Goal: Obtain resource: Download file/media

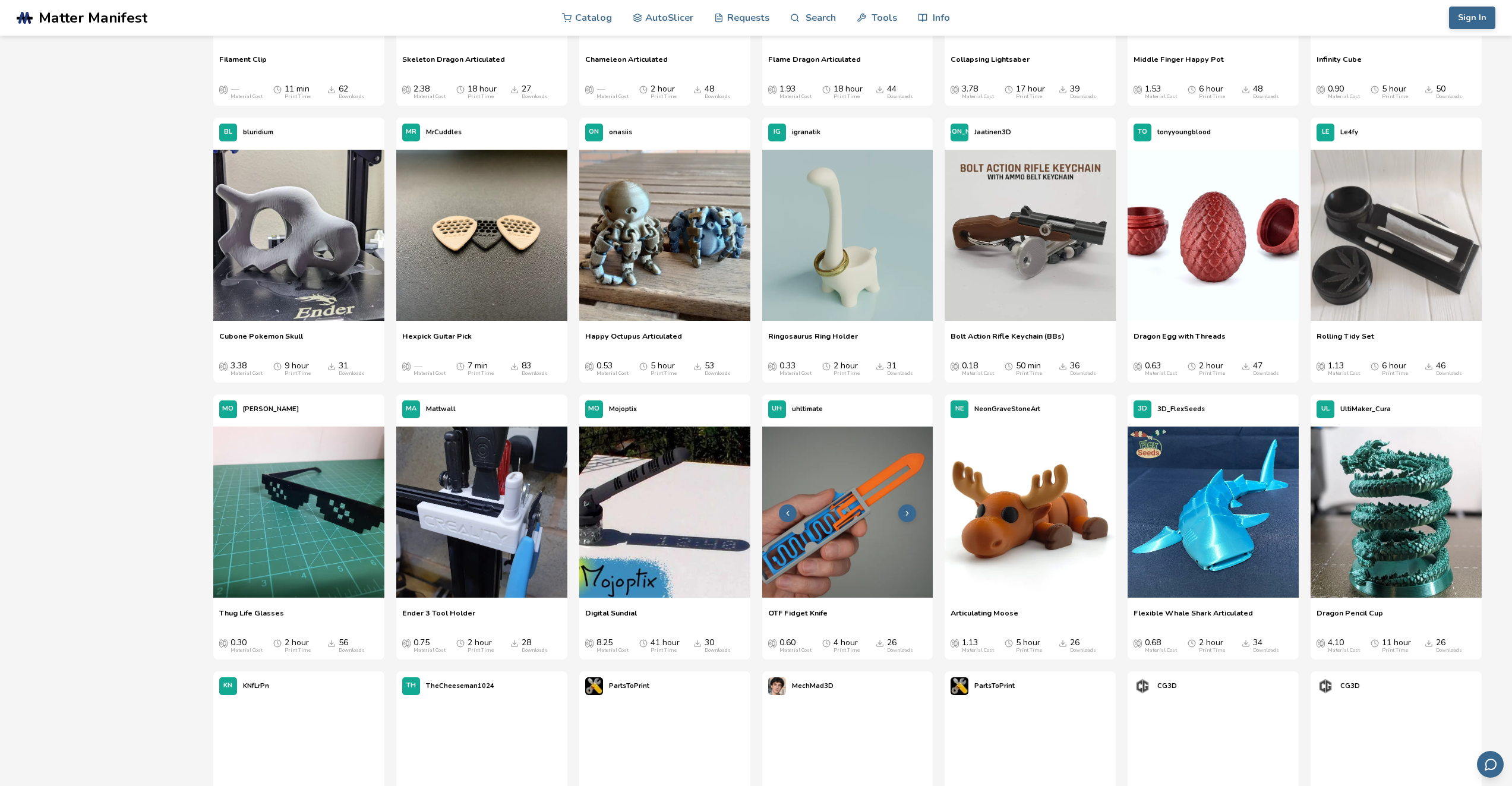
scroll to position [554, 0]
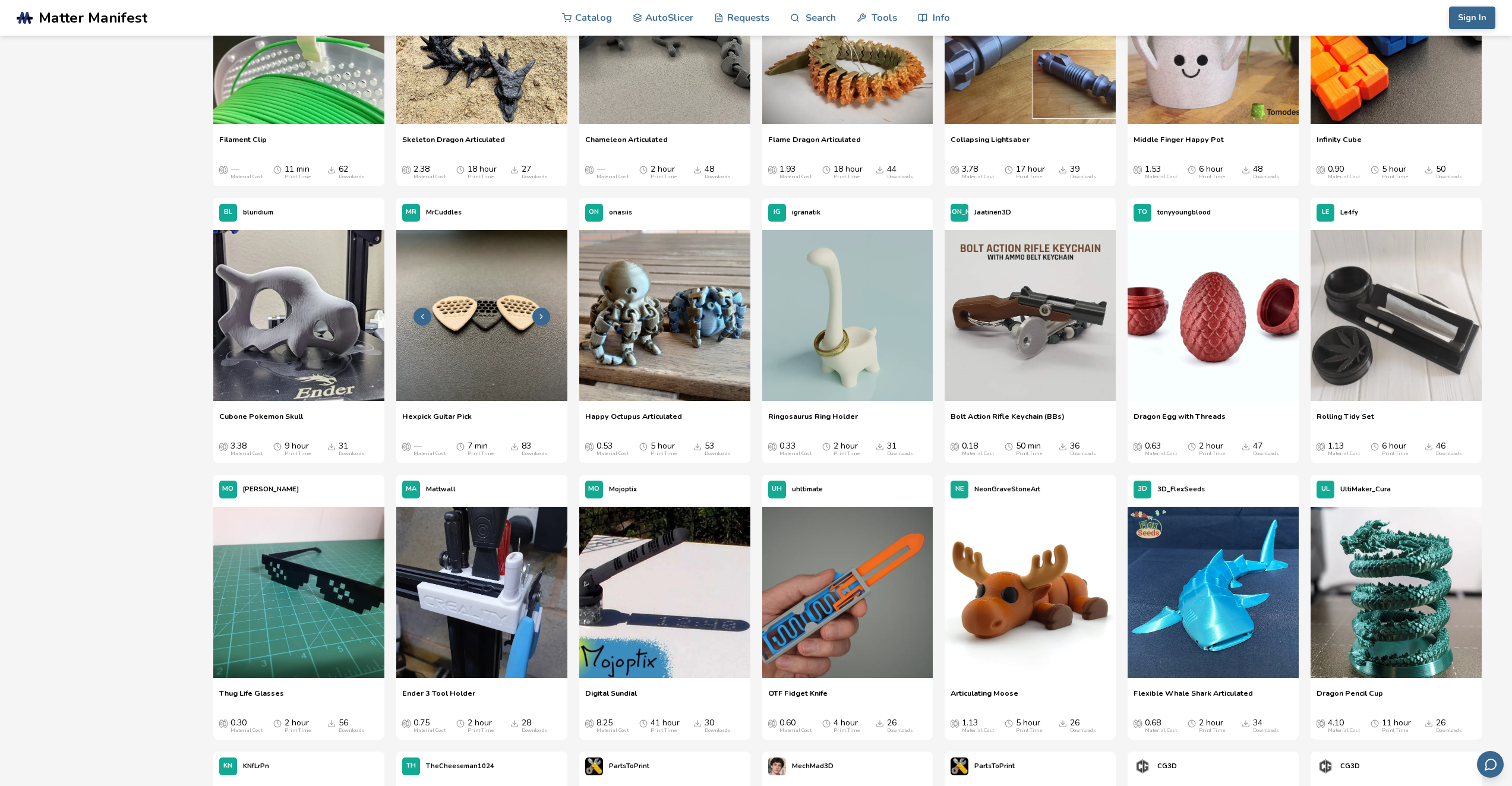
click at [484, 359] on img at bounding box center [482, 316] width 171 height 171
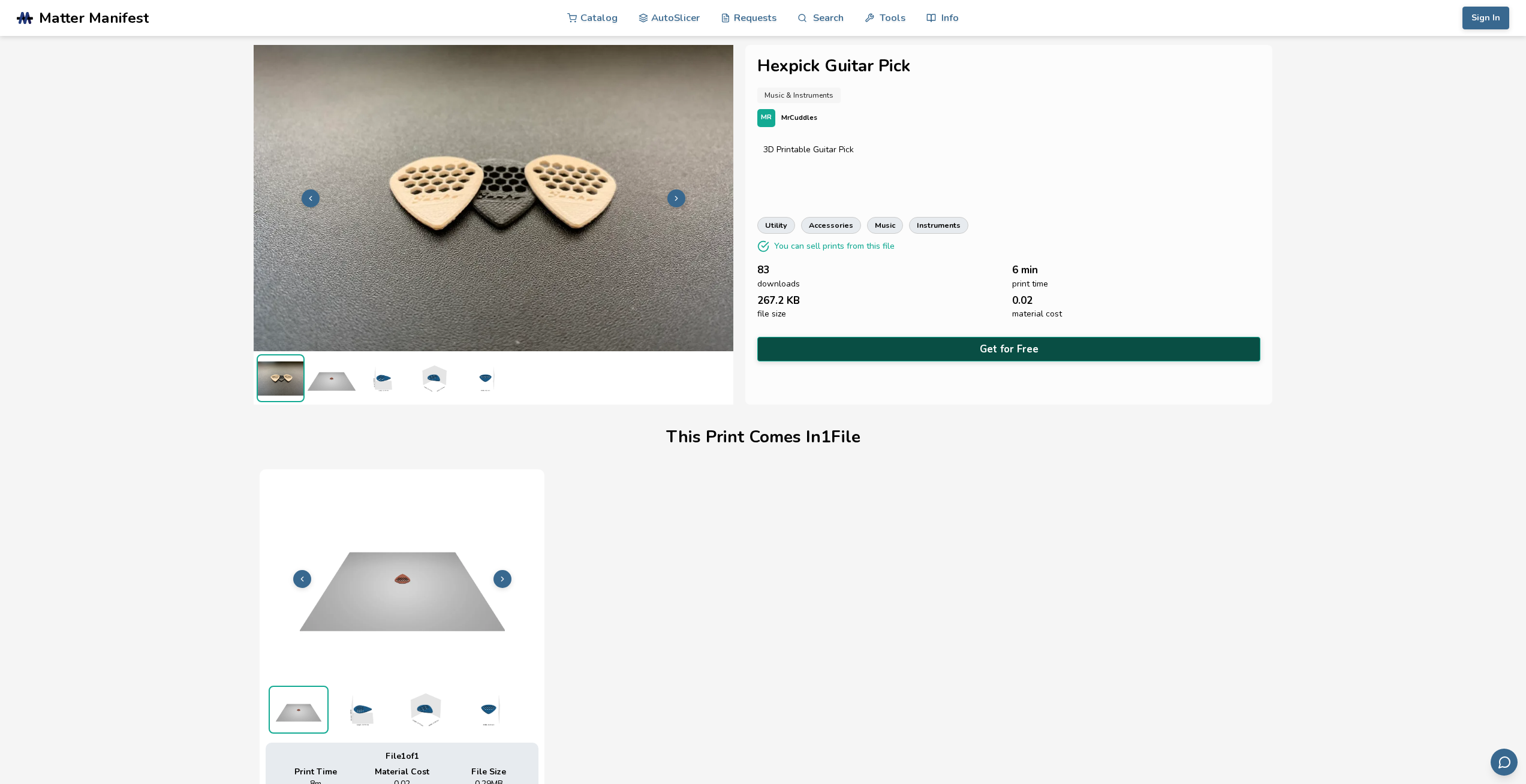
click at [980, 337] on button "Get for Free" at bounding box center [1009, 349] width 503 height 25
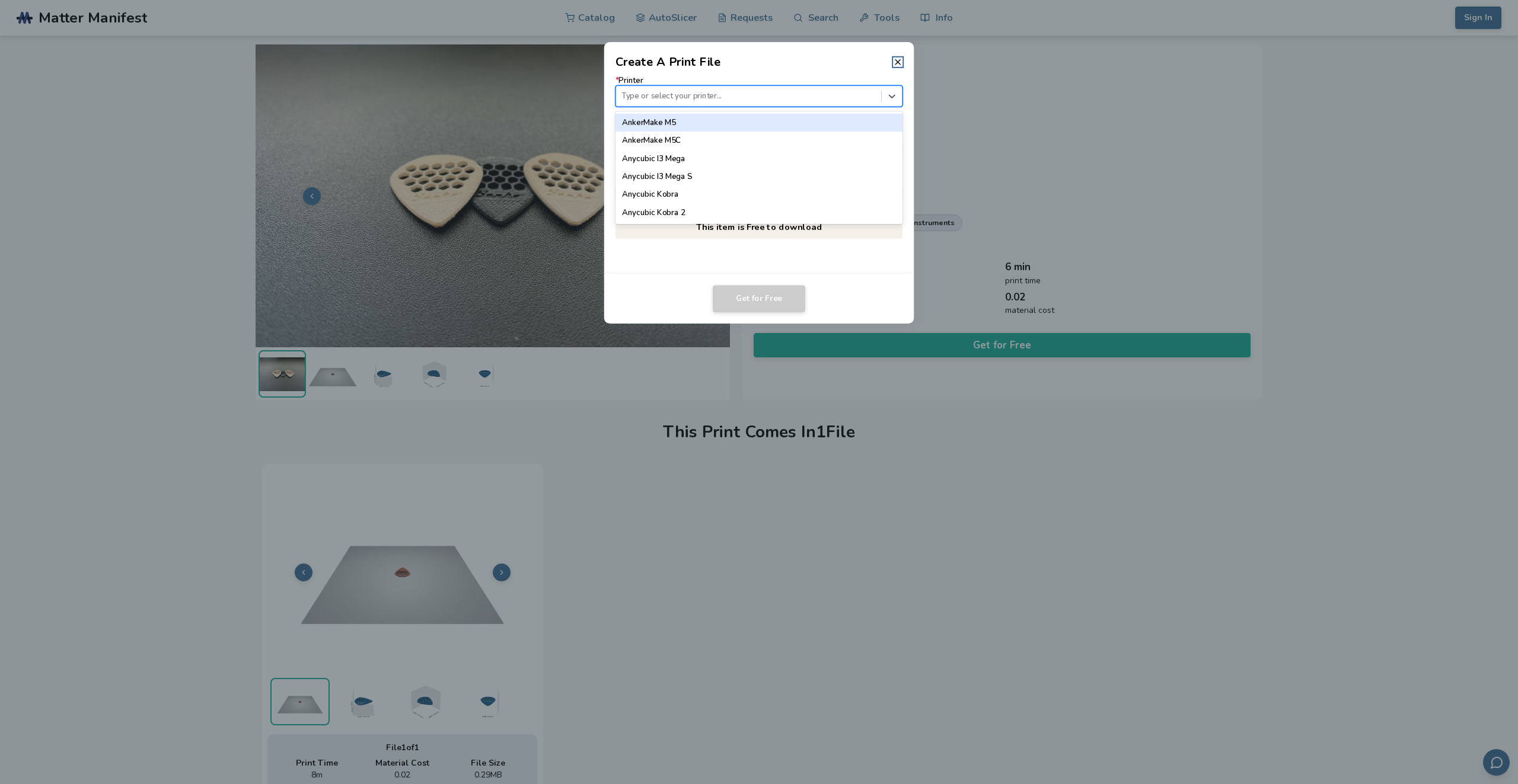
click at [740, 89] on div "Type or select your printer..." at bounding box center [748, 96] width 265 height 16
click at [834, 56] on header "Create A Print File" at bounding box center [759, 57] width 310 height 29
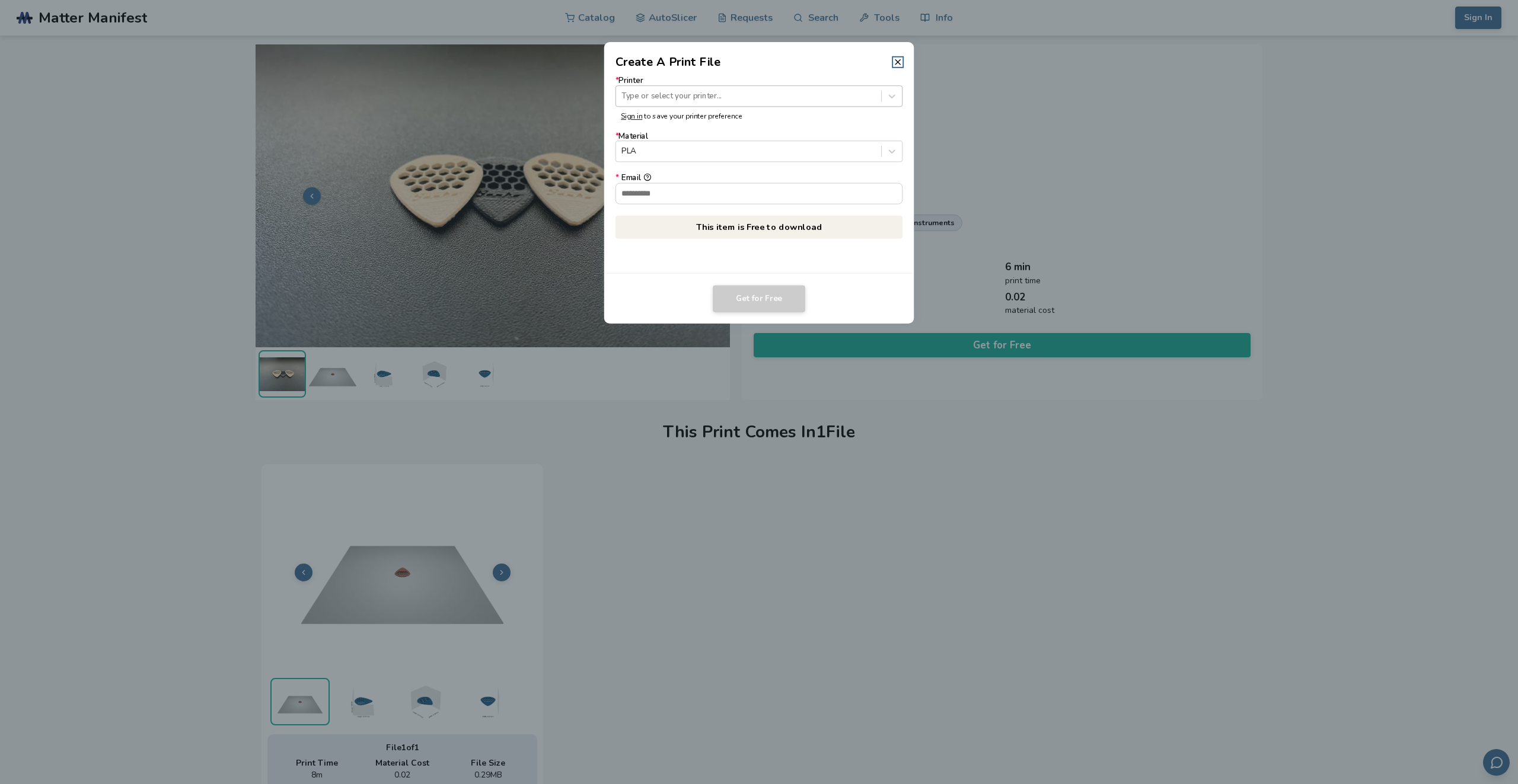
click at [703, 97] on div at bounding box center [748, 96] width 253 height 11
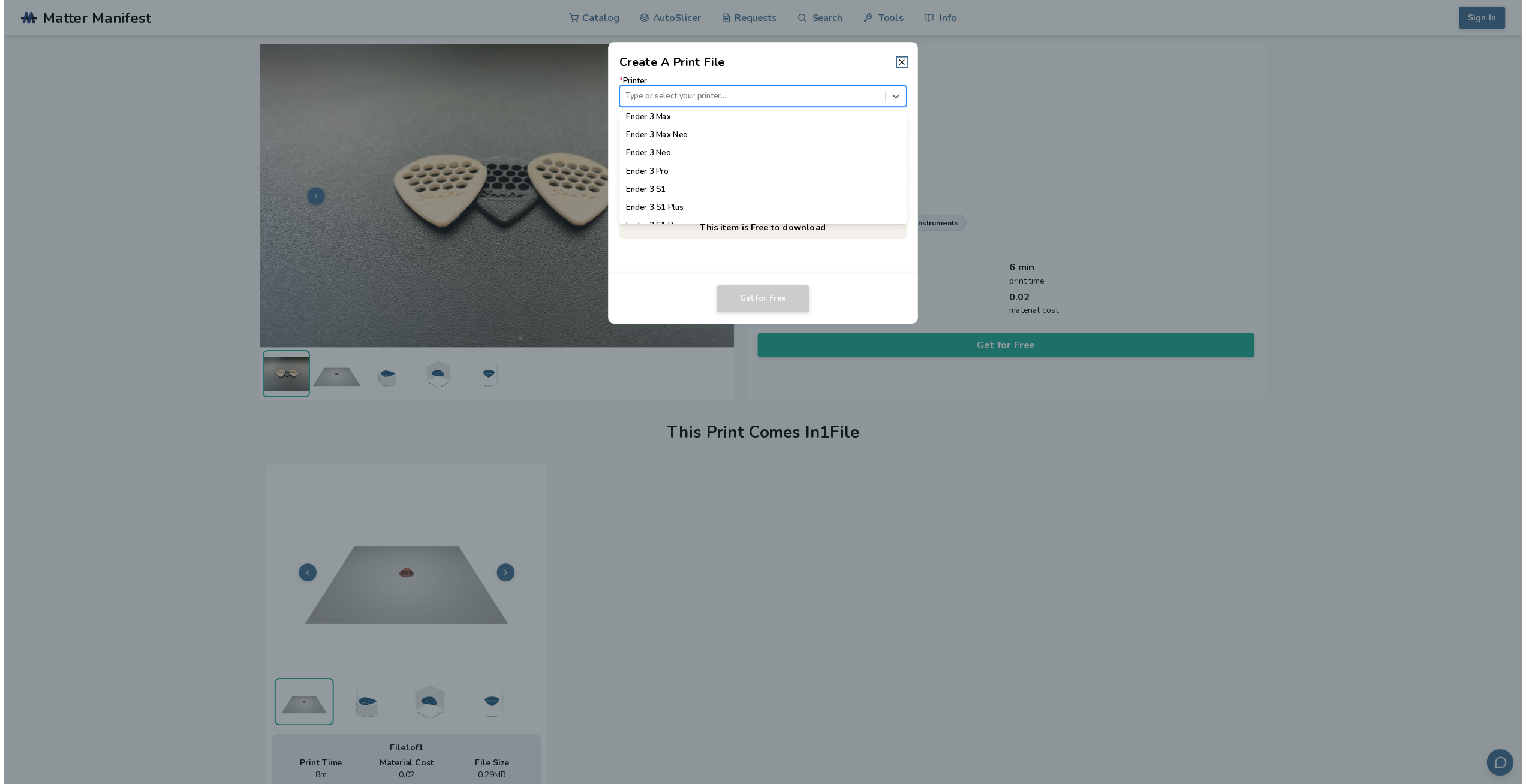
scroll to position [700, 0]
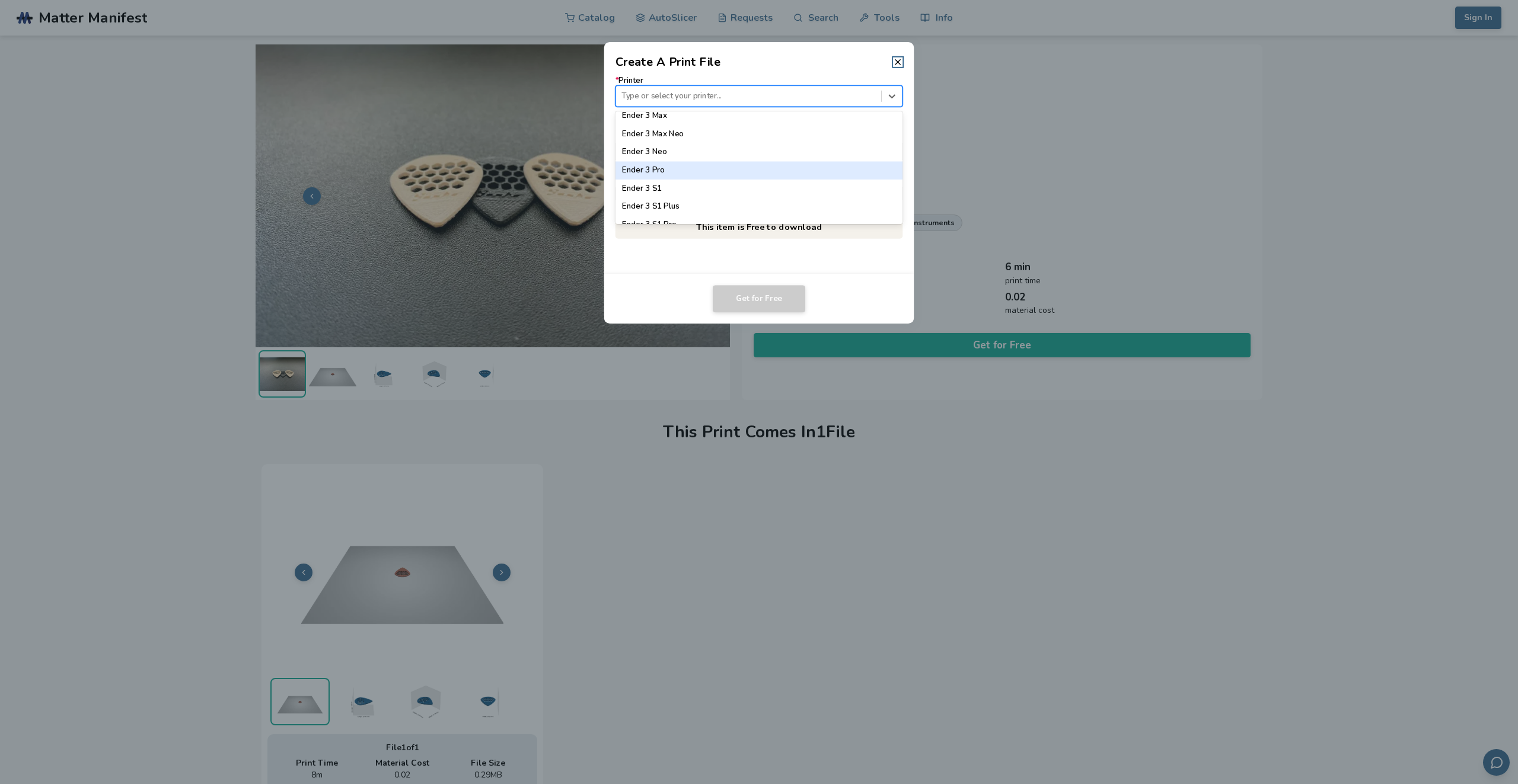
click at [710, 172] on div "Ender 3 Pro" at bounding box center [759, 170] width 287 height 18
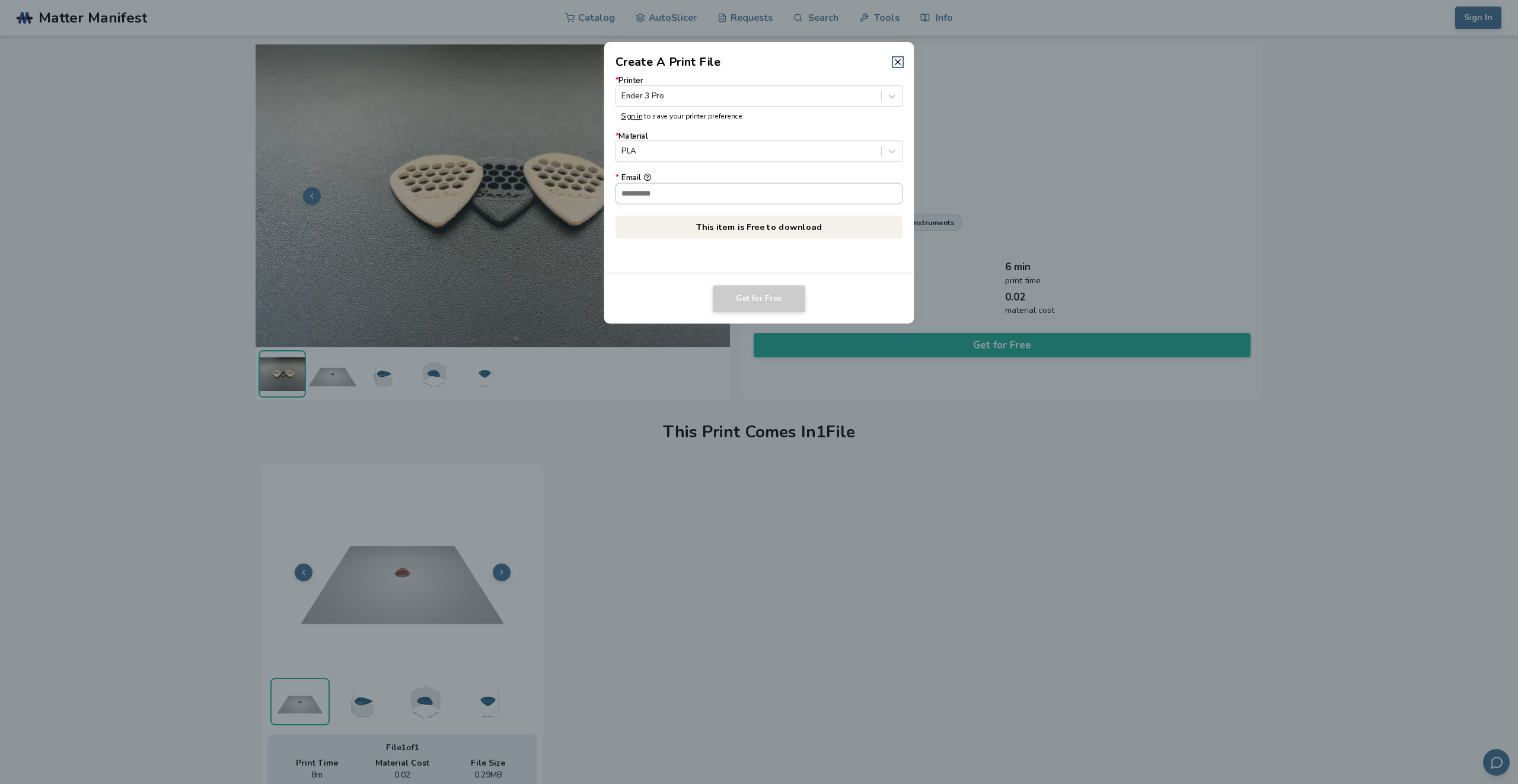
click at [730, 197] on input "* Email" at bounding box center [759, 193] width 287 height 20
type input "**********"
click at [756, 287] on button "Get for Free" at bounding box center [759, 299] width 93 height 27
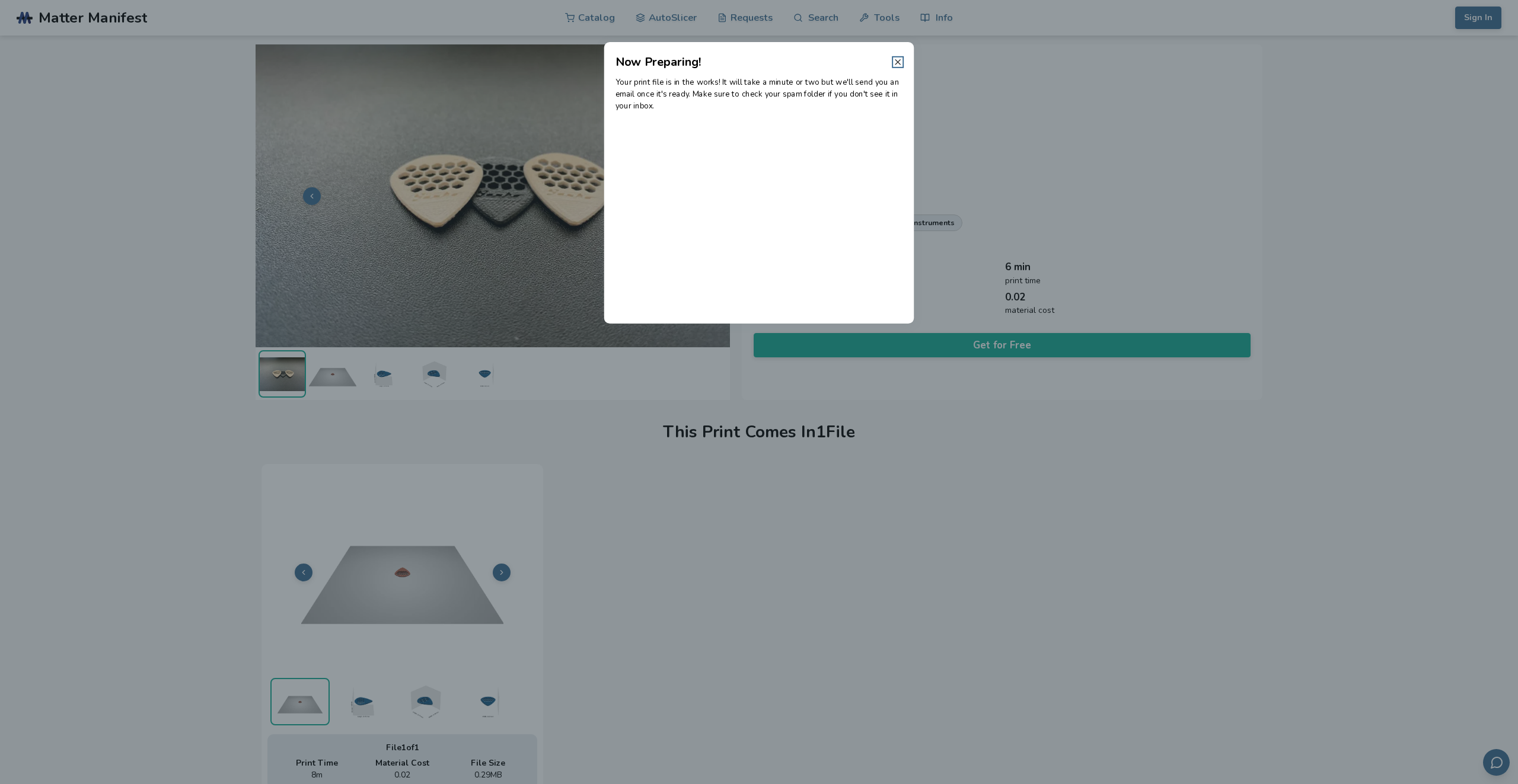
click at [896, 64] on line at bounding box center [898, 62] width 5 height 5
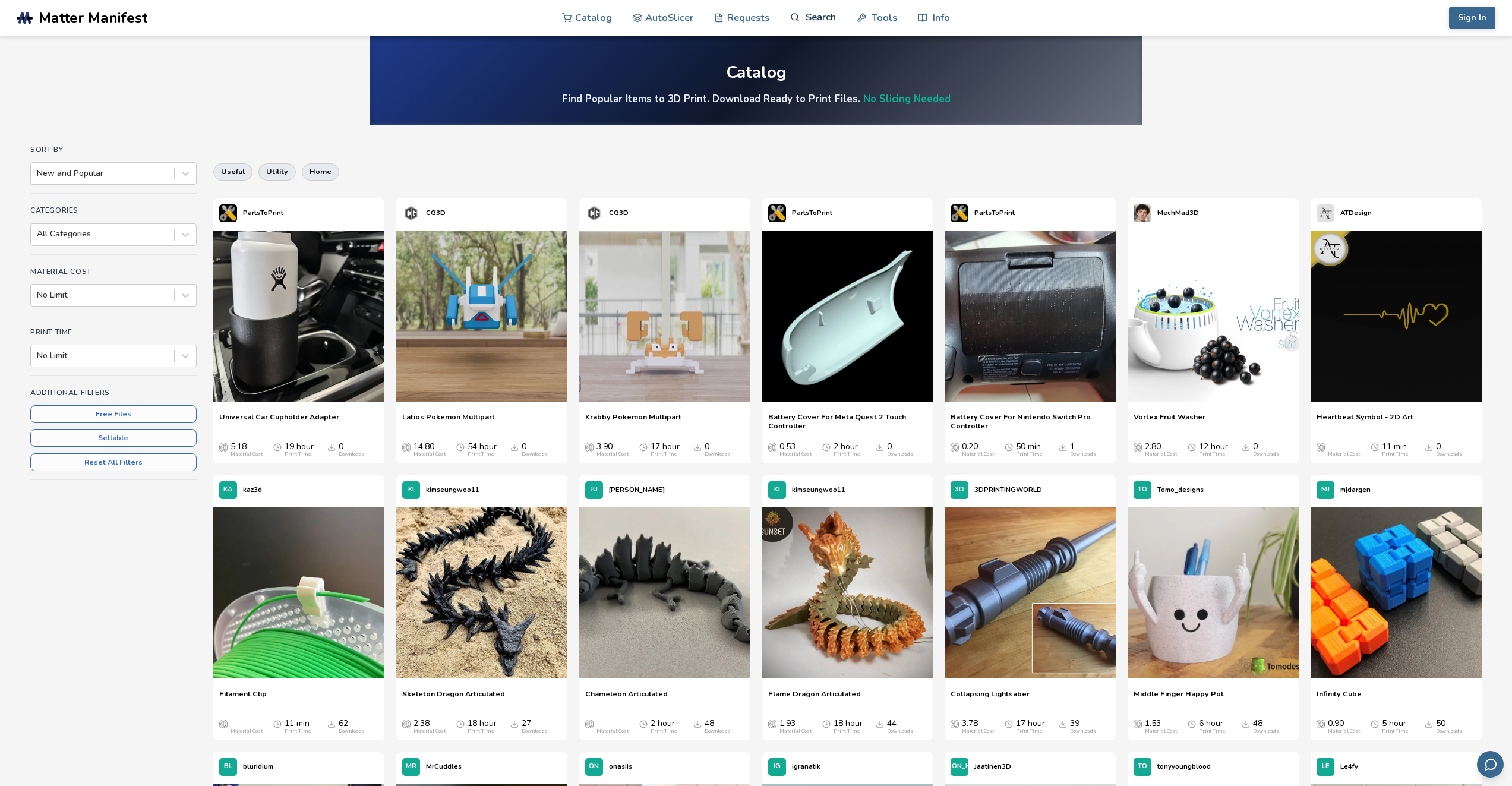
click at [812, 20] on link "Search" at bounding box center [812, 17] width 45 height 36
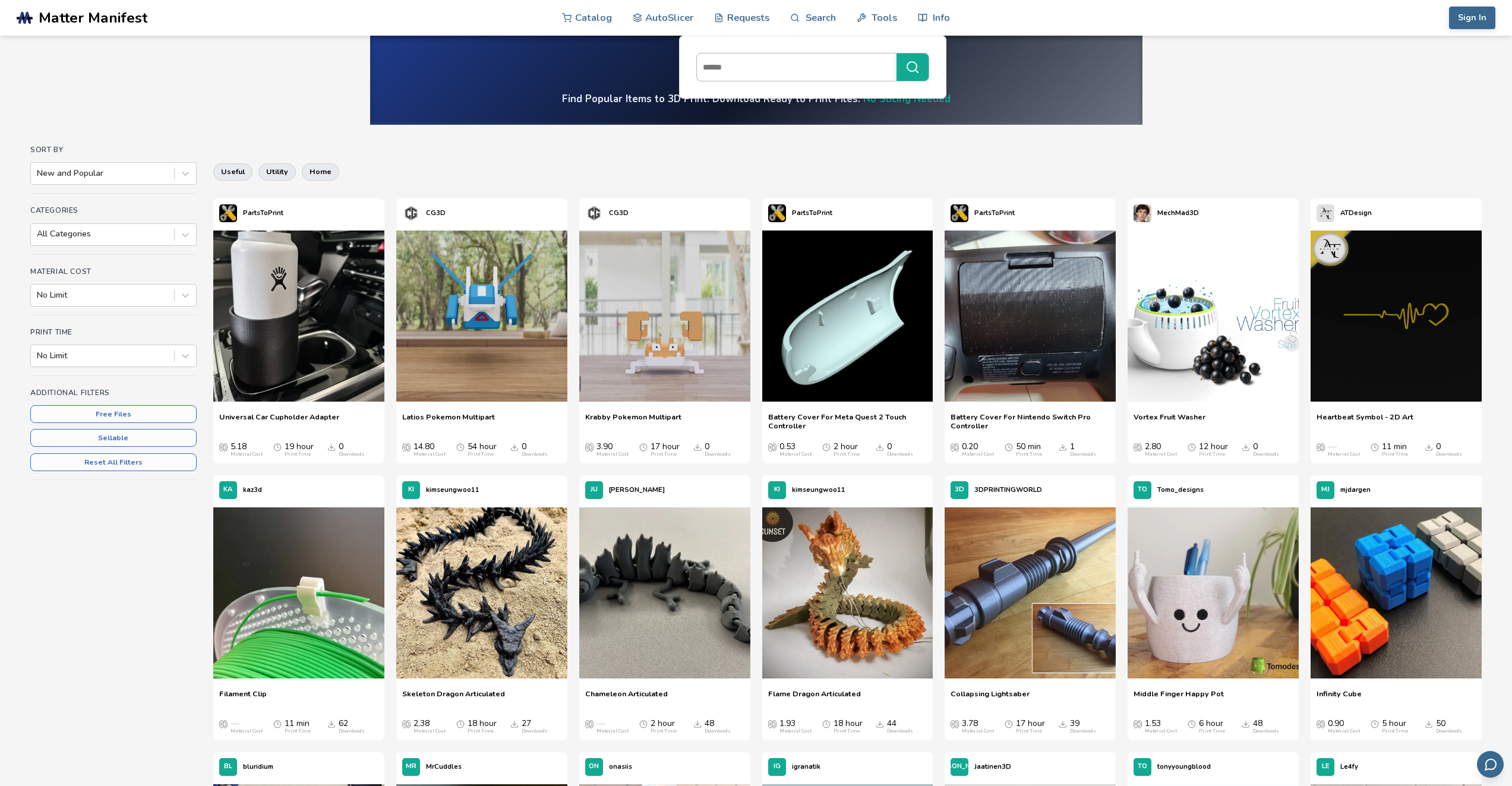
click at [766, 66] on input at bounding box center [794, 67] width 194 height 22
click at [897, 53] on button "**********" at bounding box center [913, 67] width 32 height 27
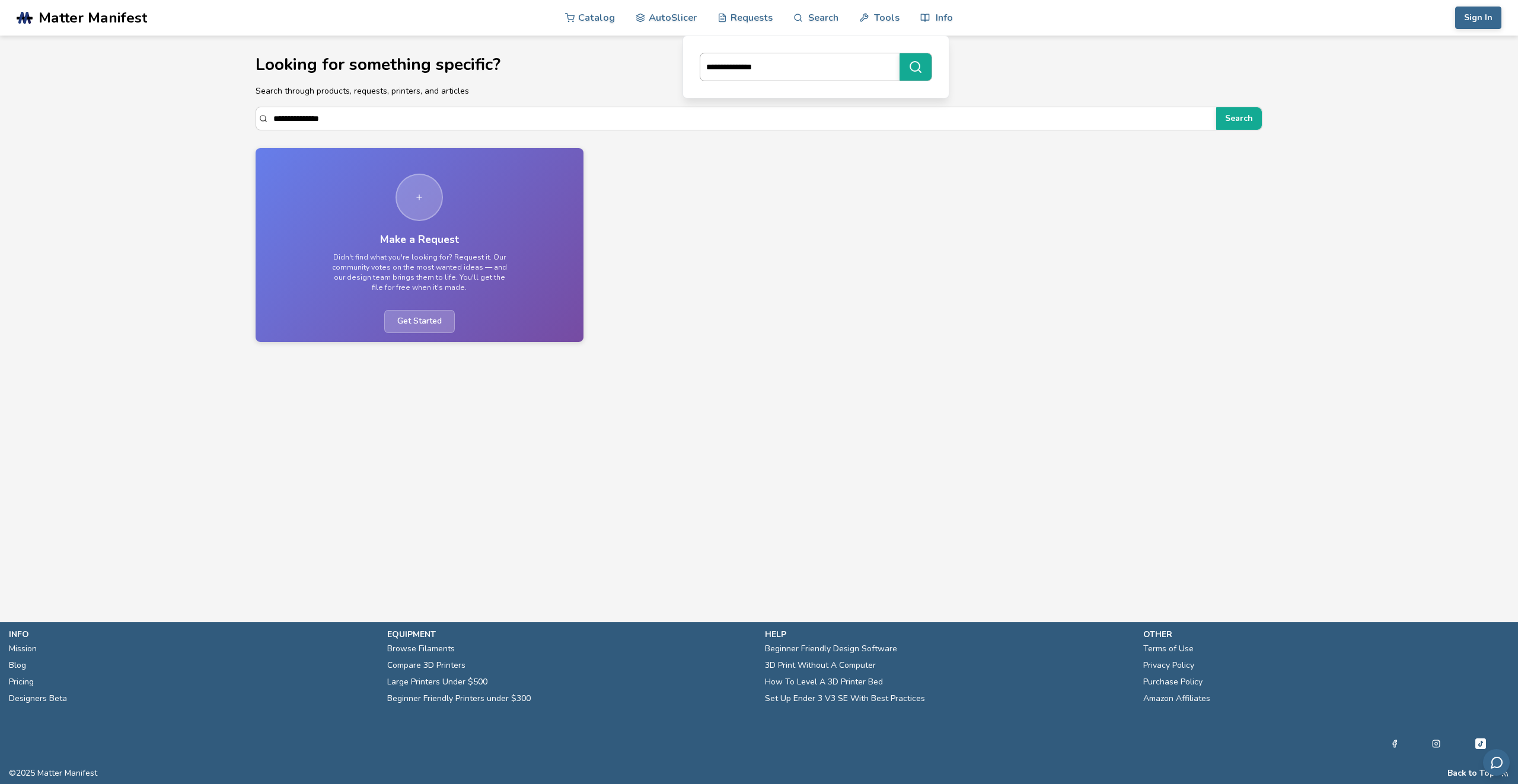
click at [825, 63] on input "**********" at bounding box center [796, 67] width 193 height 22
type input "*******"
click at [900, 53] on button "*******" at bounding box center [916, 67] width 32 height 27
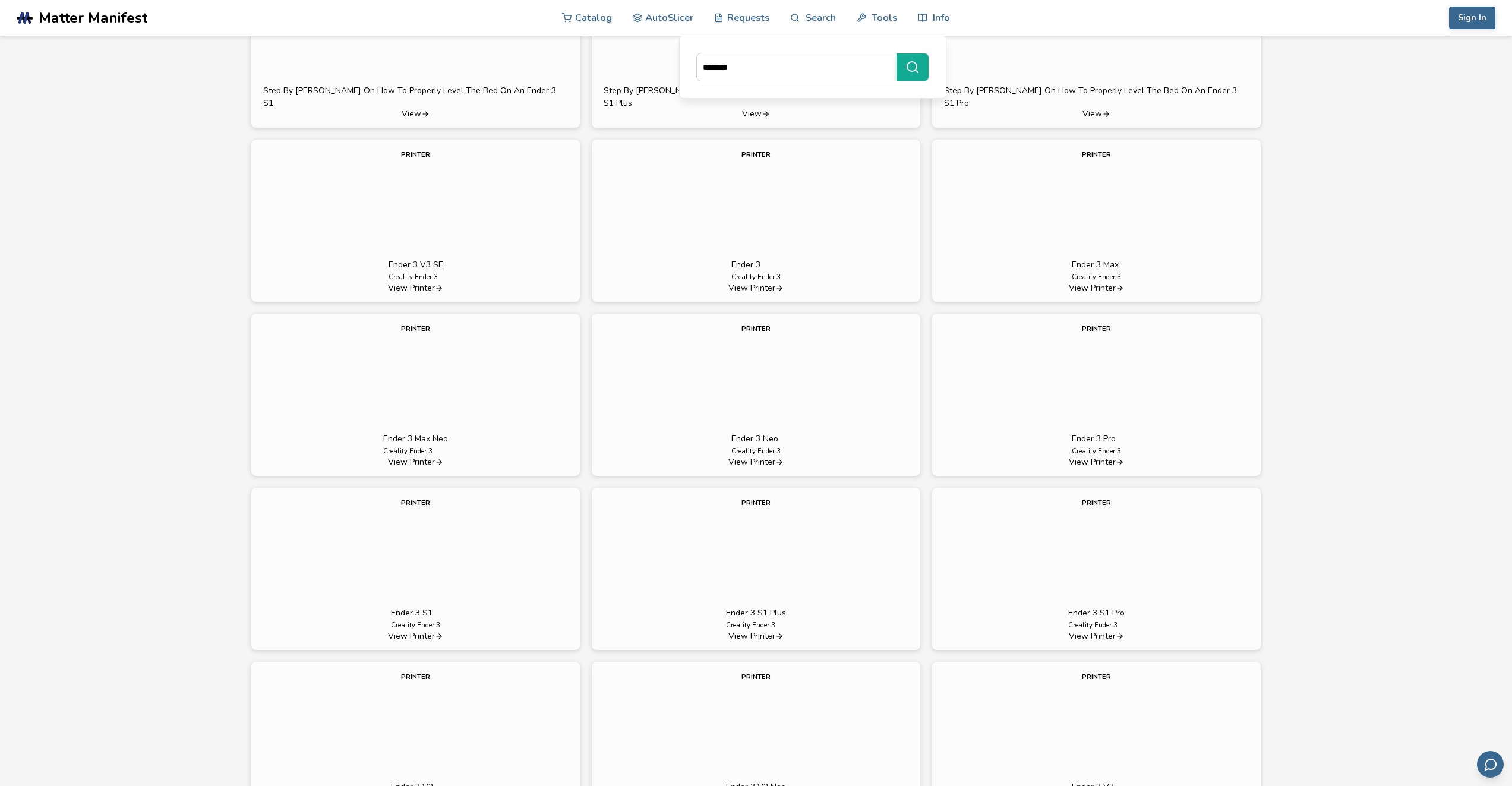
scroll to position [694, 0]
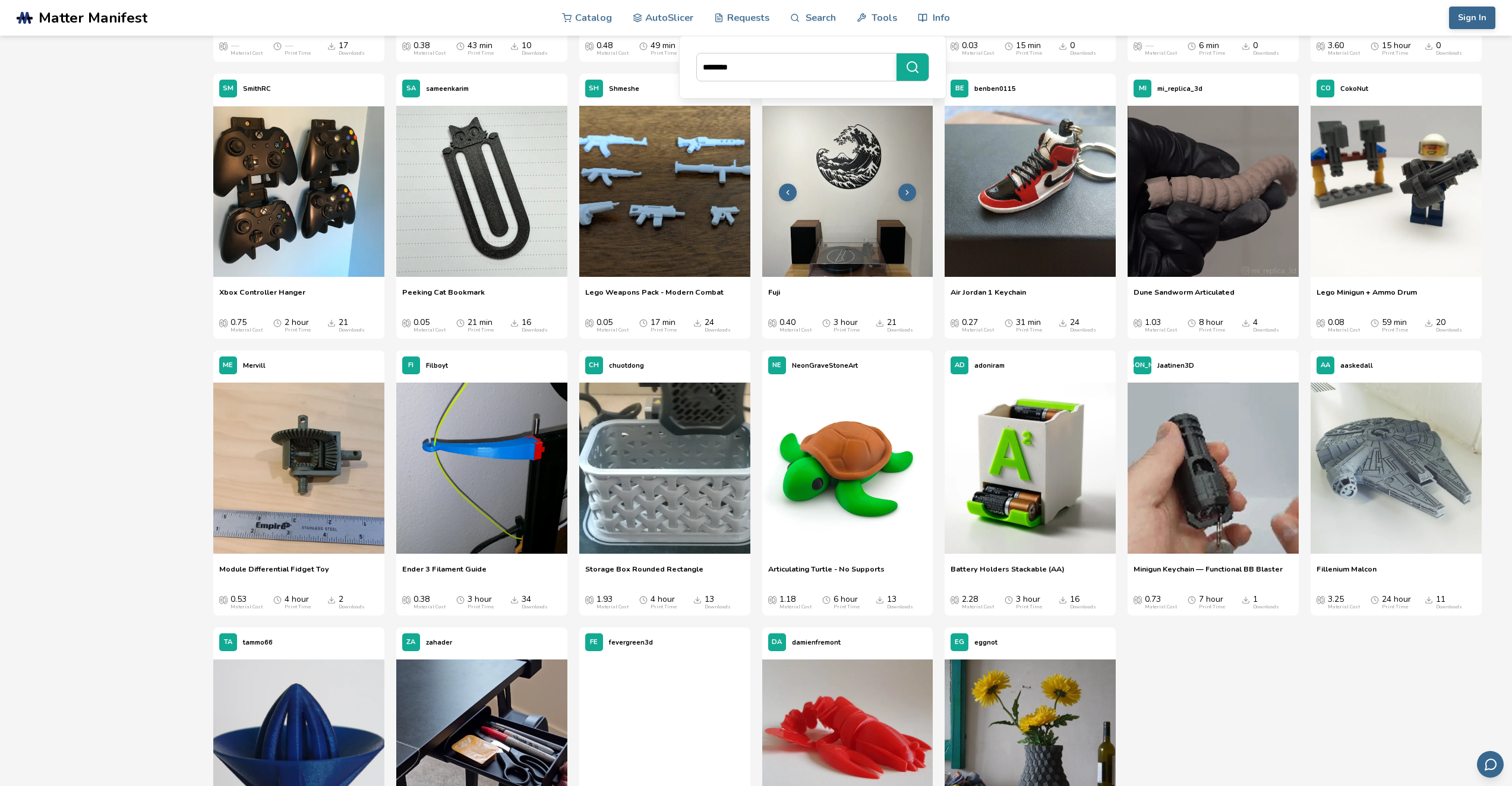
scroll to position [6102, 0]
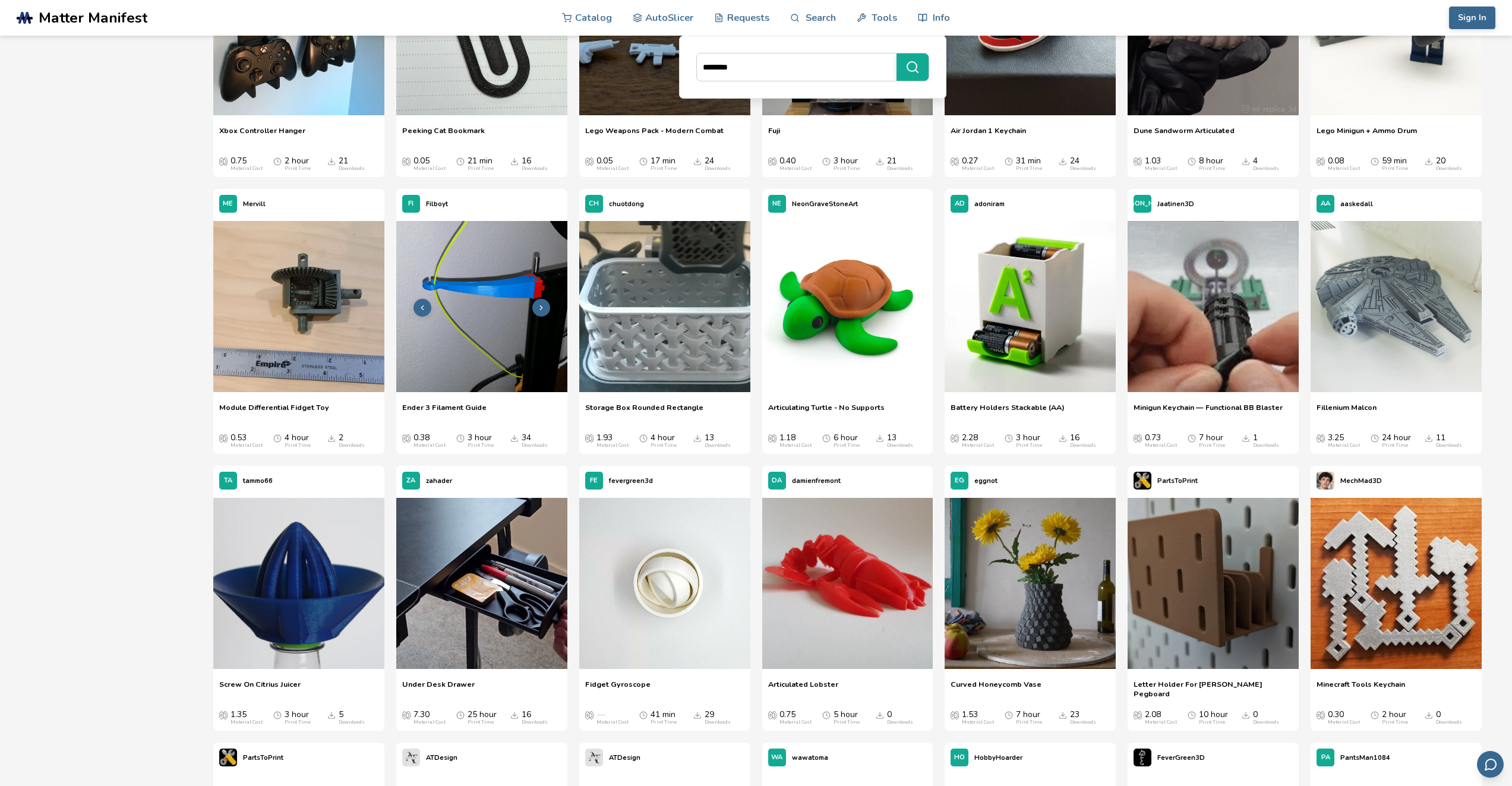
click at [540, 308] on icon at bounding box center [541, 308] width 9 height 9
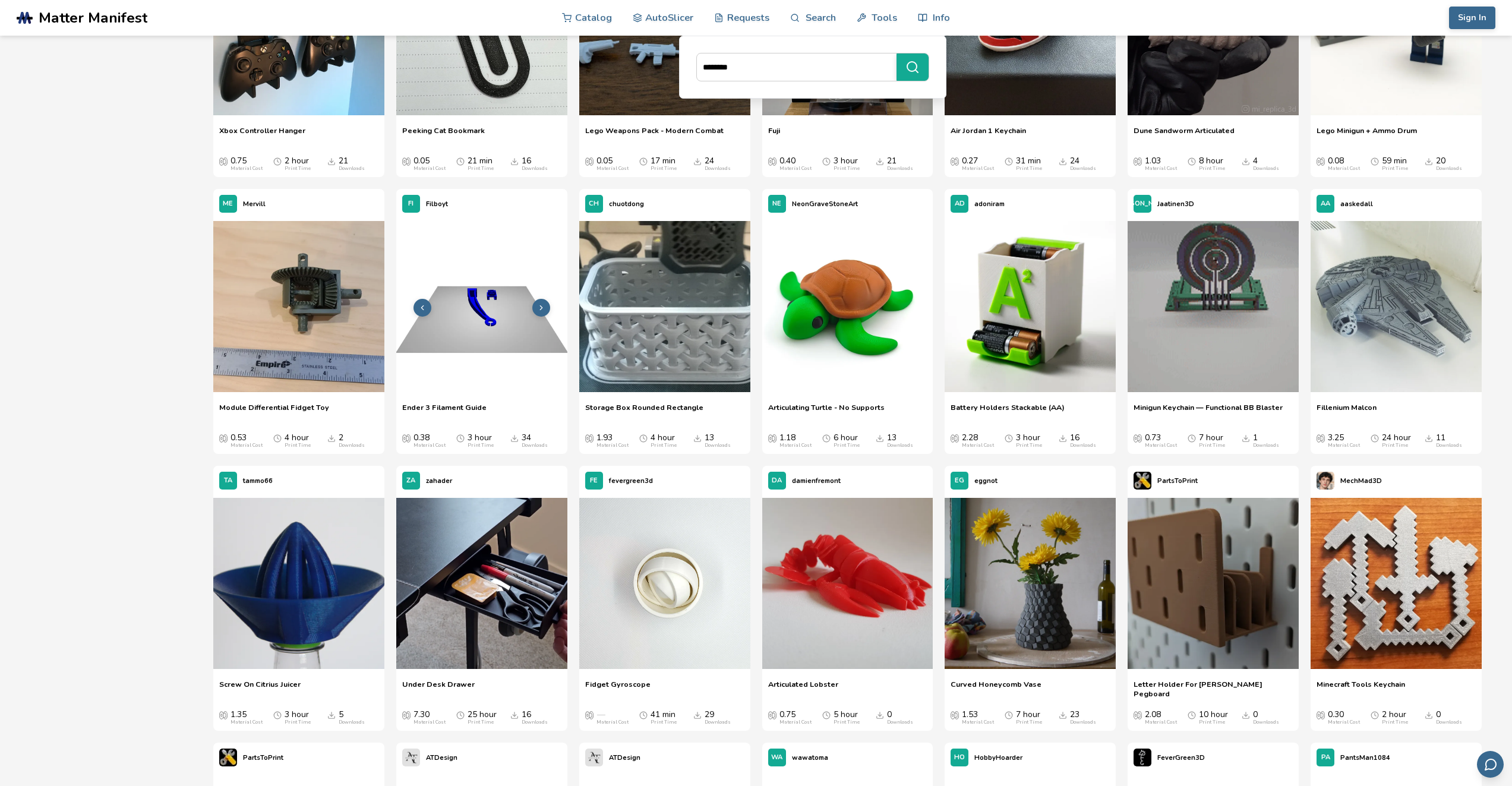
click at [543, 307] on icon at bounding box center [541, 308] width 9 height 9
click at [543, 304] on icon at bounding box center [541, 308] width 9 height 9
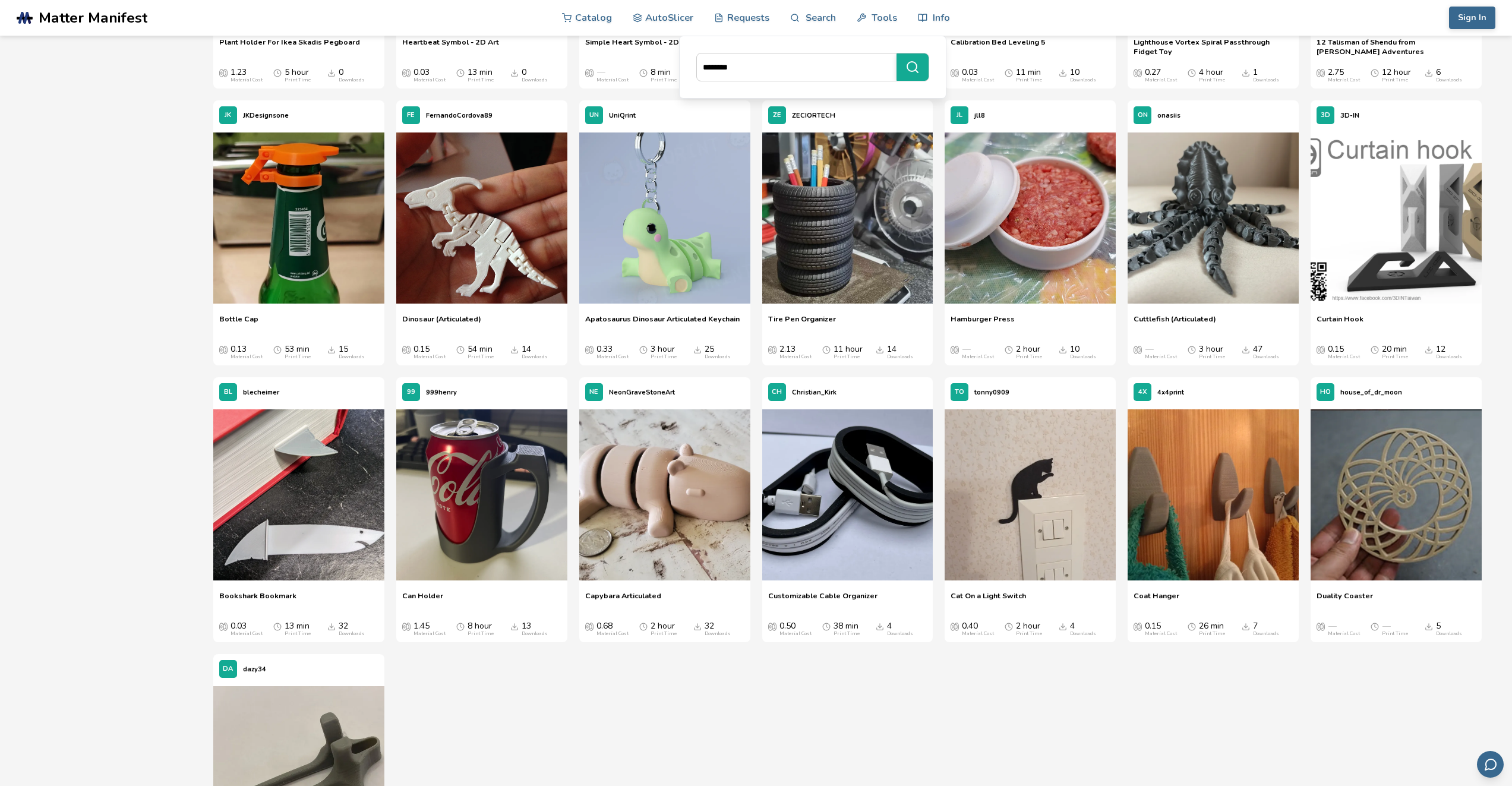
scroll to position [6934, 0]
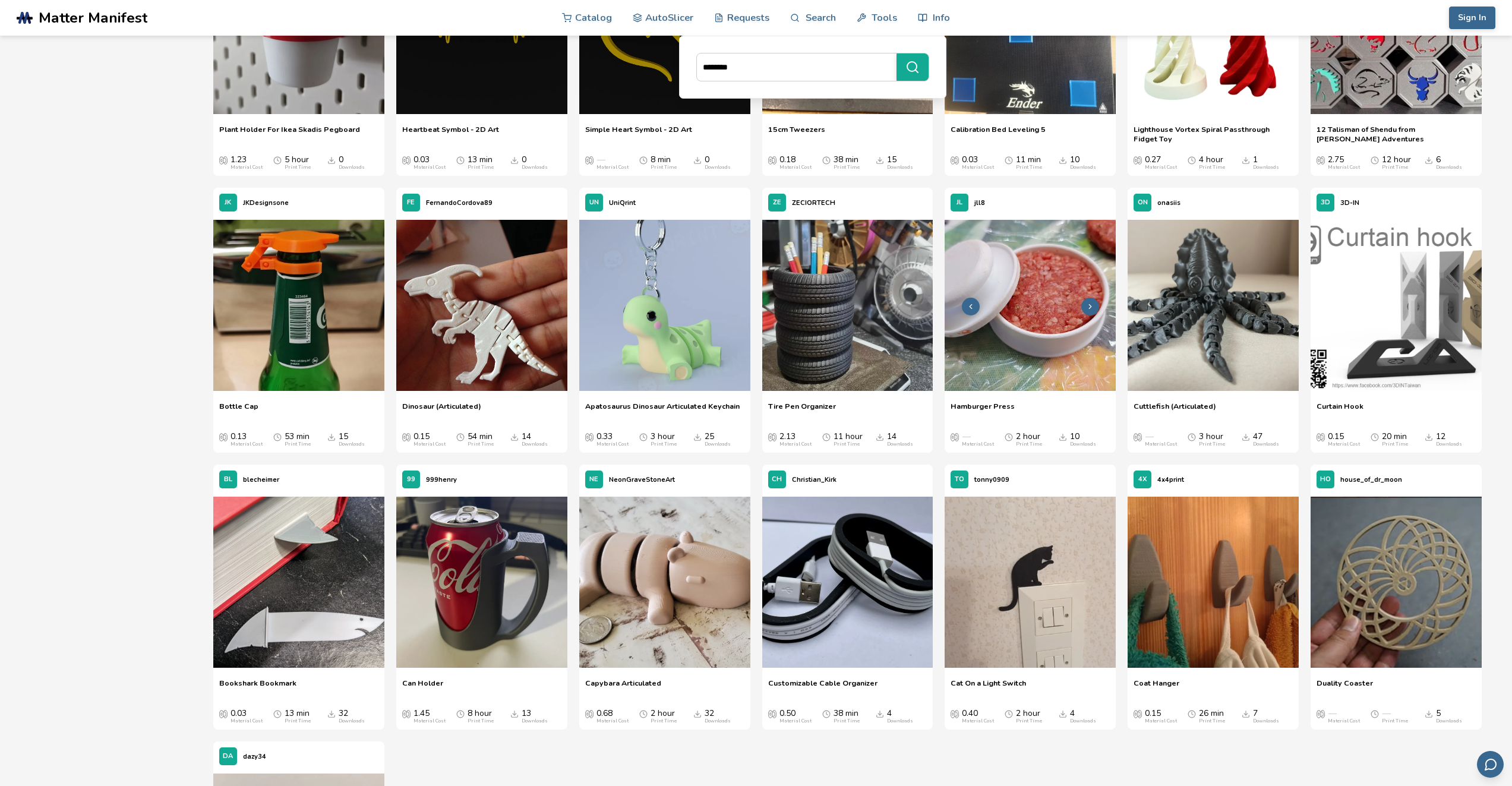
click at [1025, 312] on img at bounding box center [1031, 306] width 171 height 171
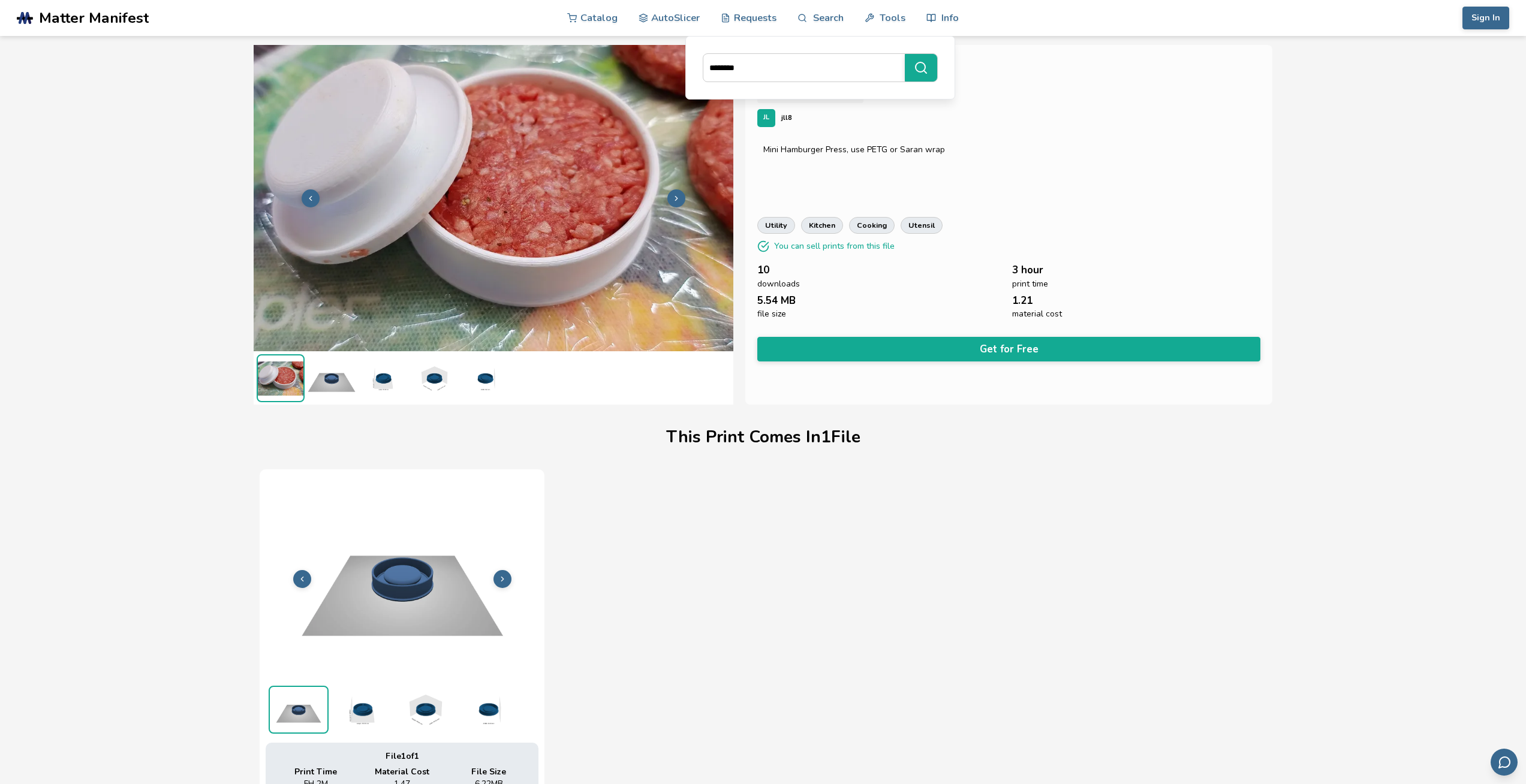
click at [500, 579] on icon at bounding box center [503, 579] width 9 height 9
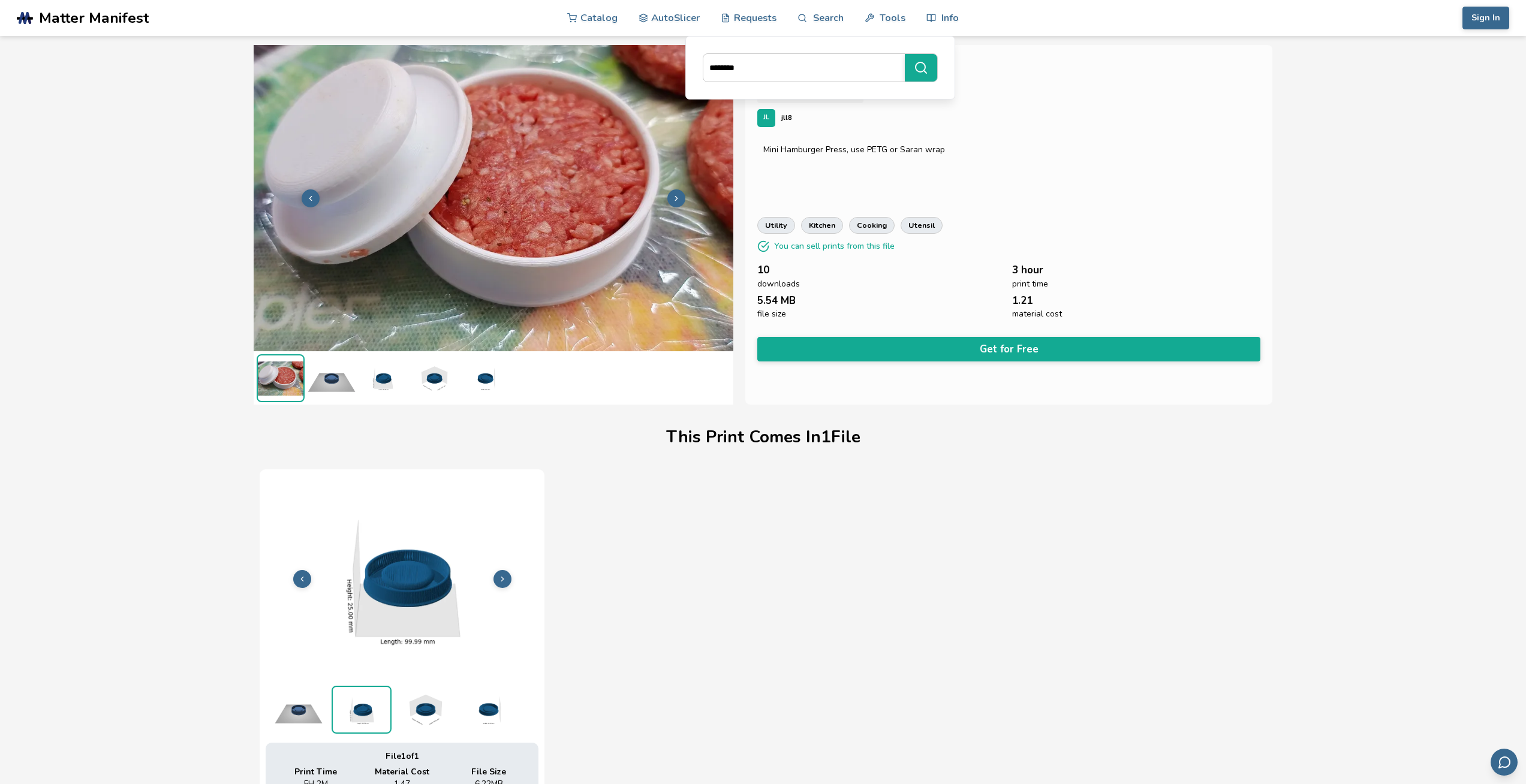
click at [500, 579] on icon at bounding box center [503, 579] width 9 height 9
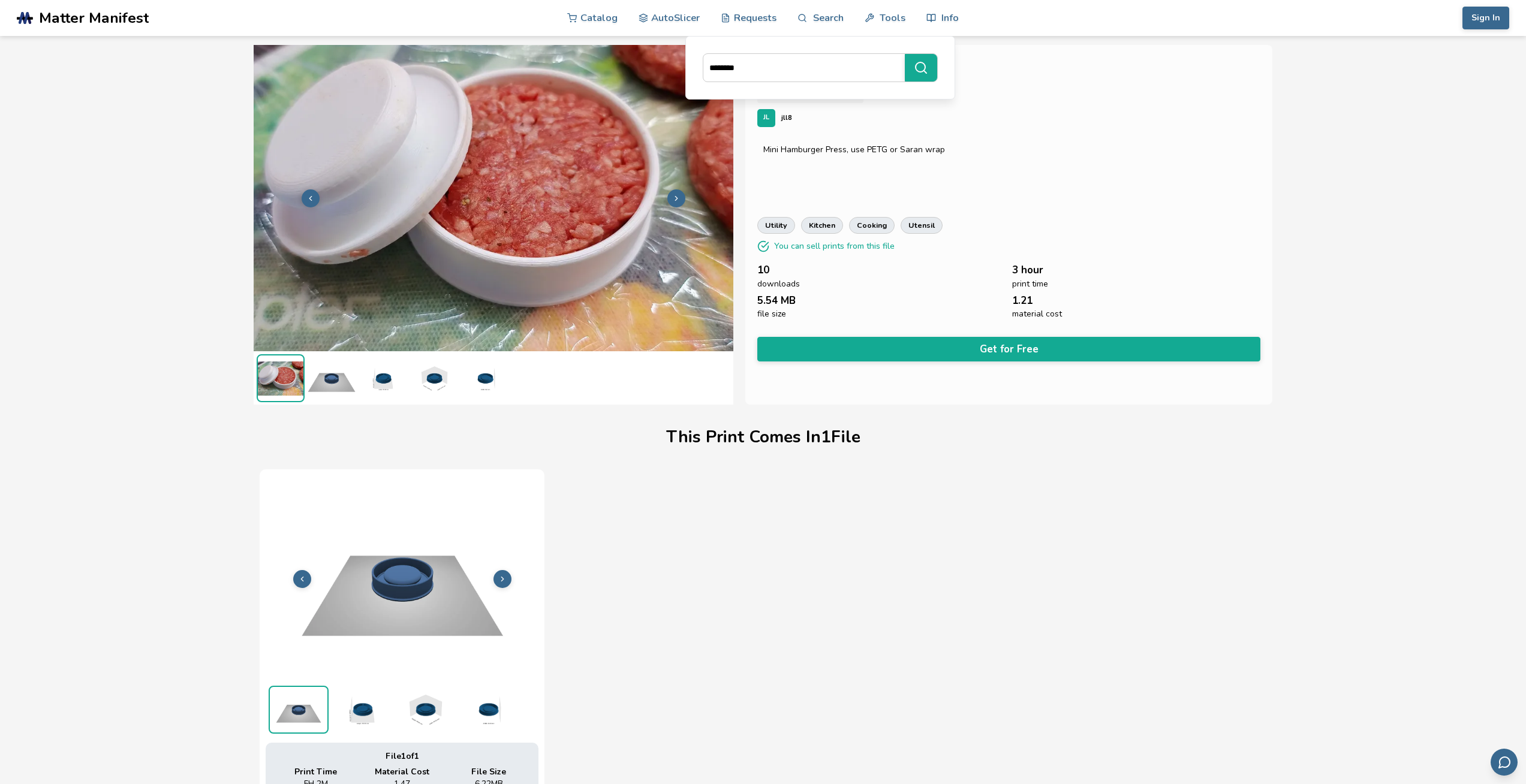
click at [503, 579] on icon at bounding box center [503, 579] width 9 height 9
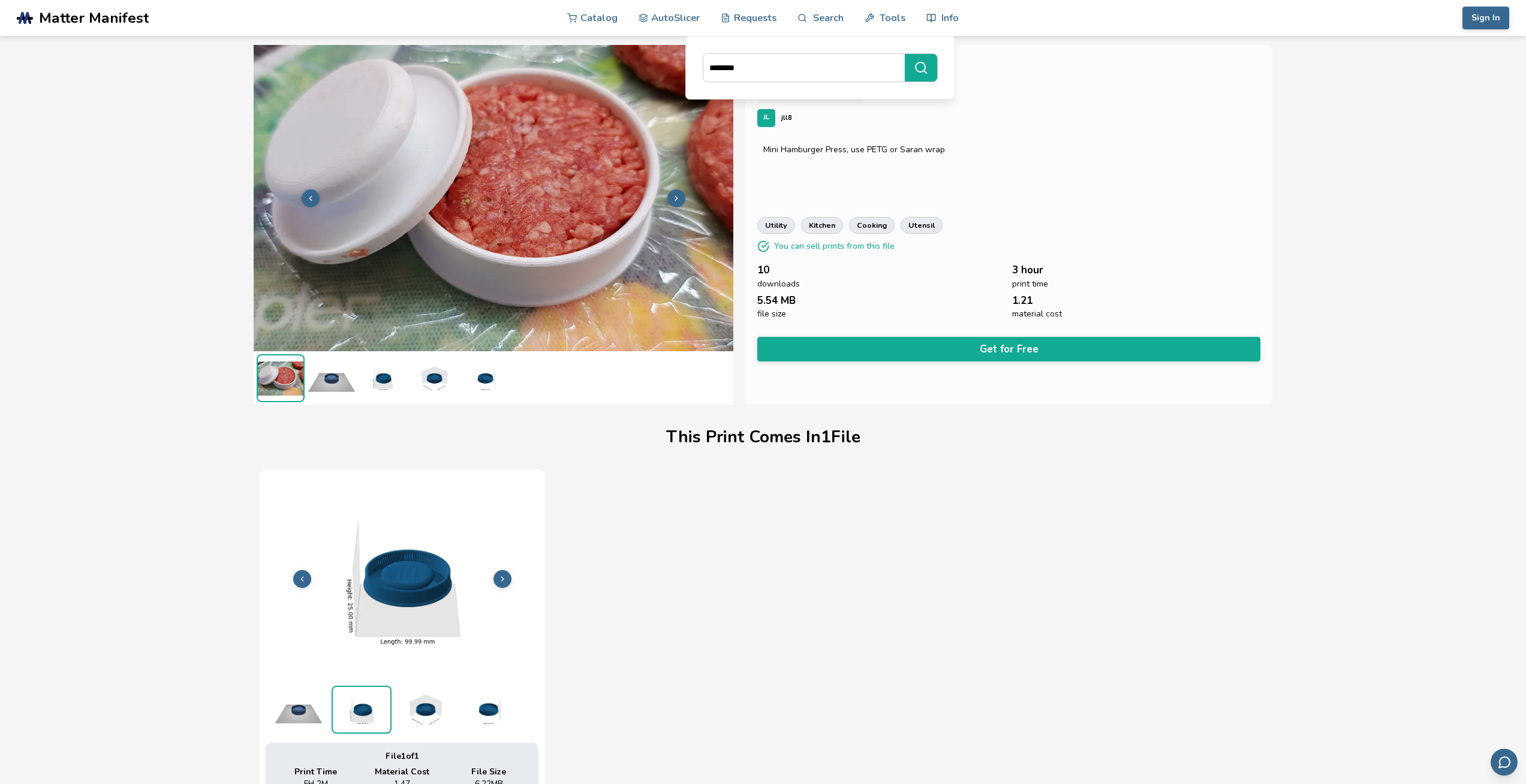
click at [508, 577] on button at bounding box center [503, 579] width 18 height 18
click at [509, 576] on button at bounding box center [503, 579] width 18 height 18
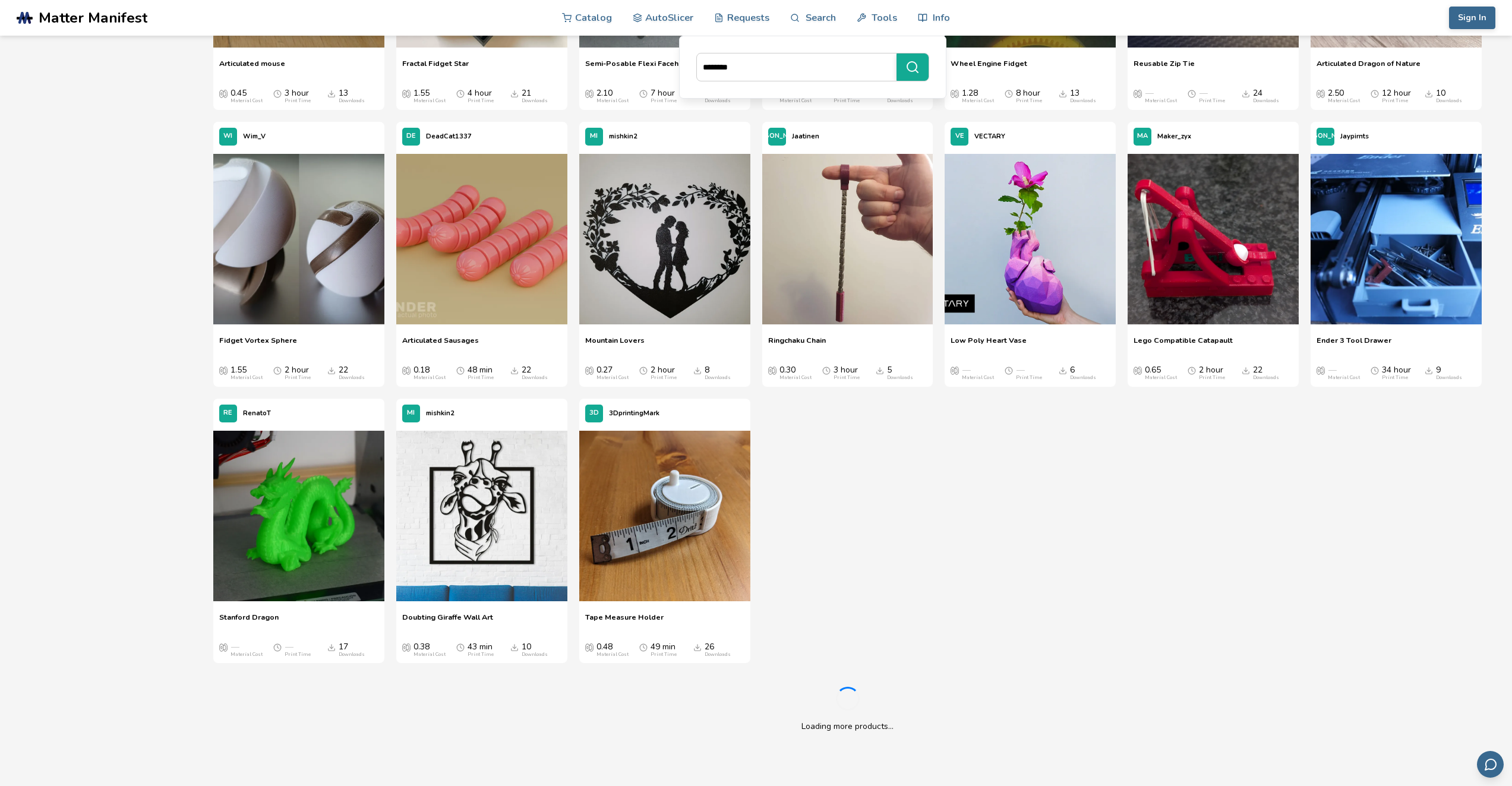
scroll to position [5371, 0]
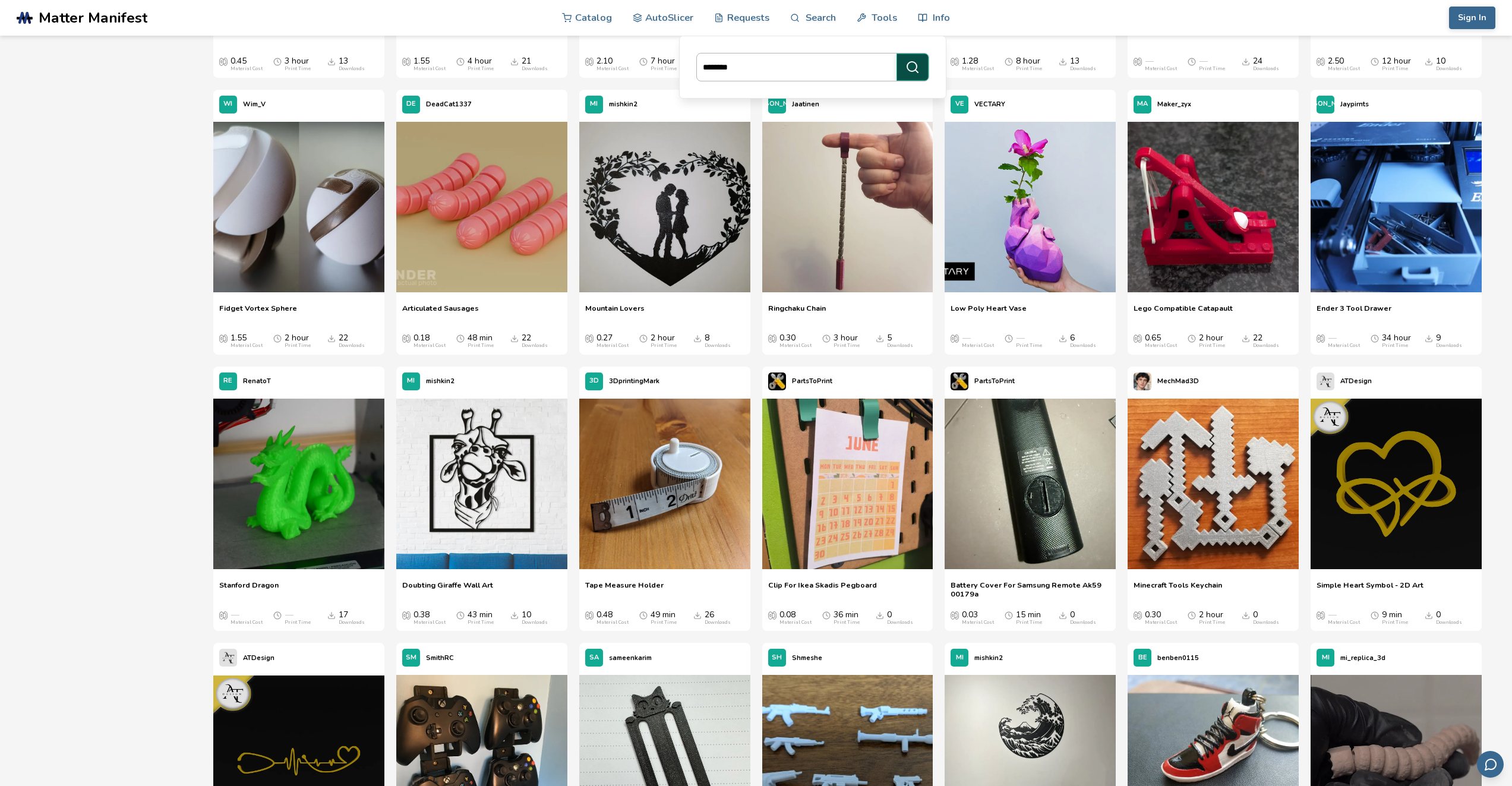
click at [900, 71] on button "*******" at bounding box center [913, 67] width 32 height 27
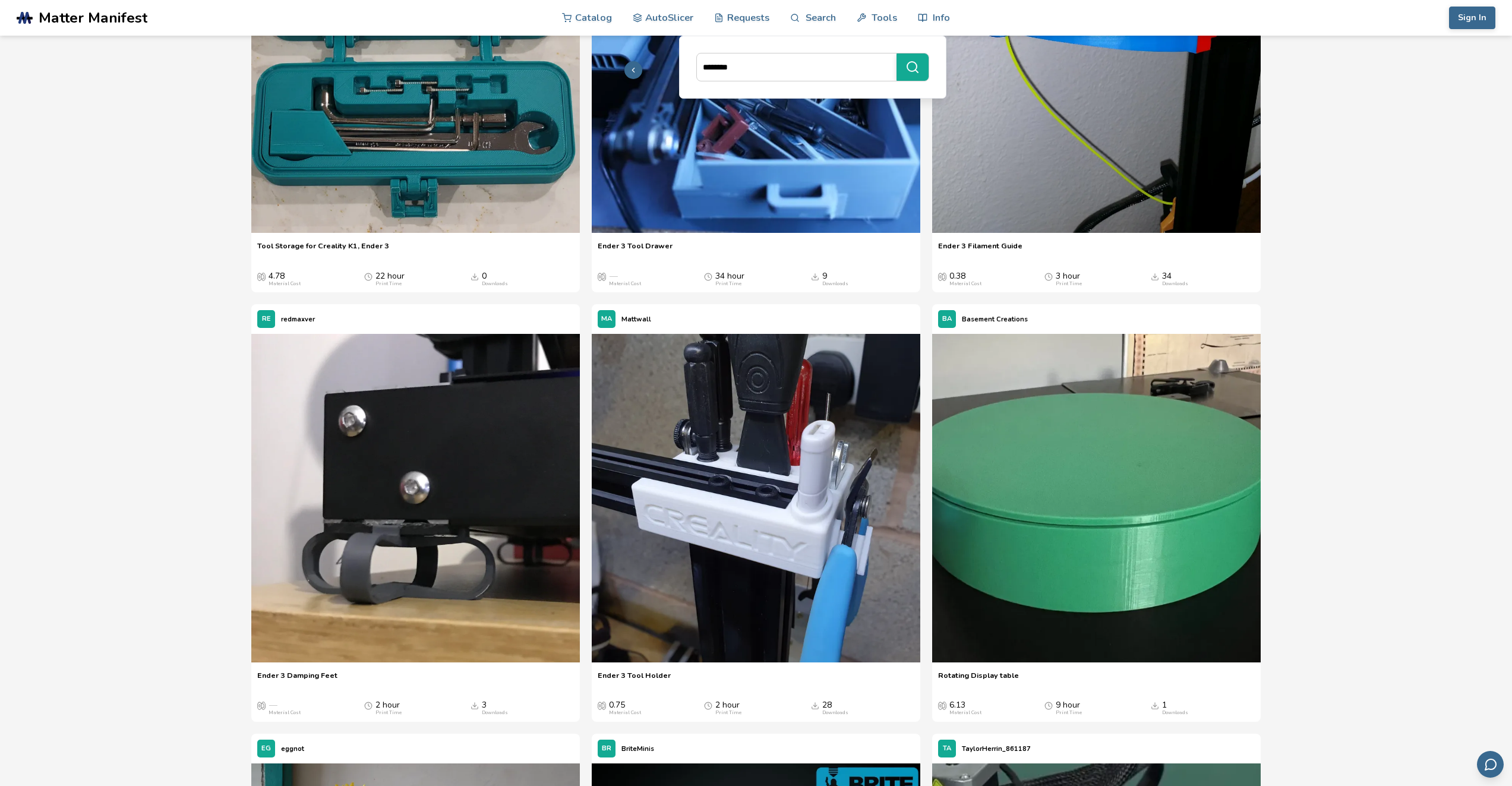
scroll to position [278, 0]
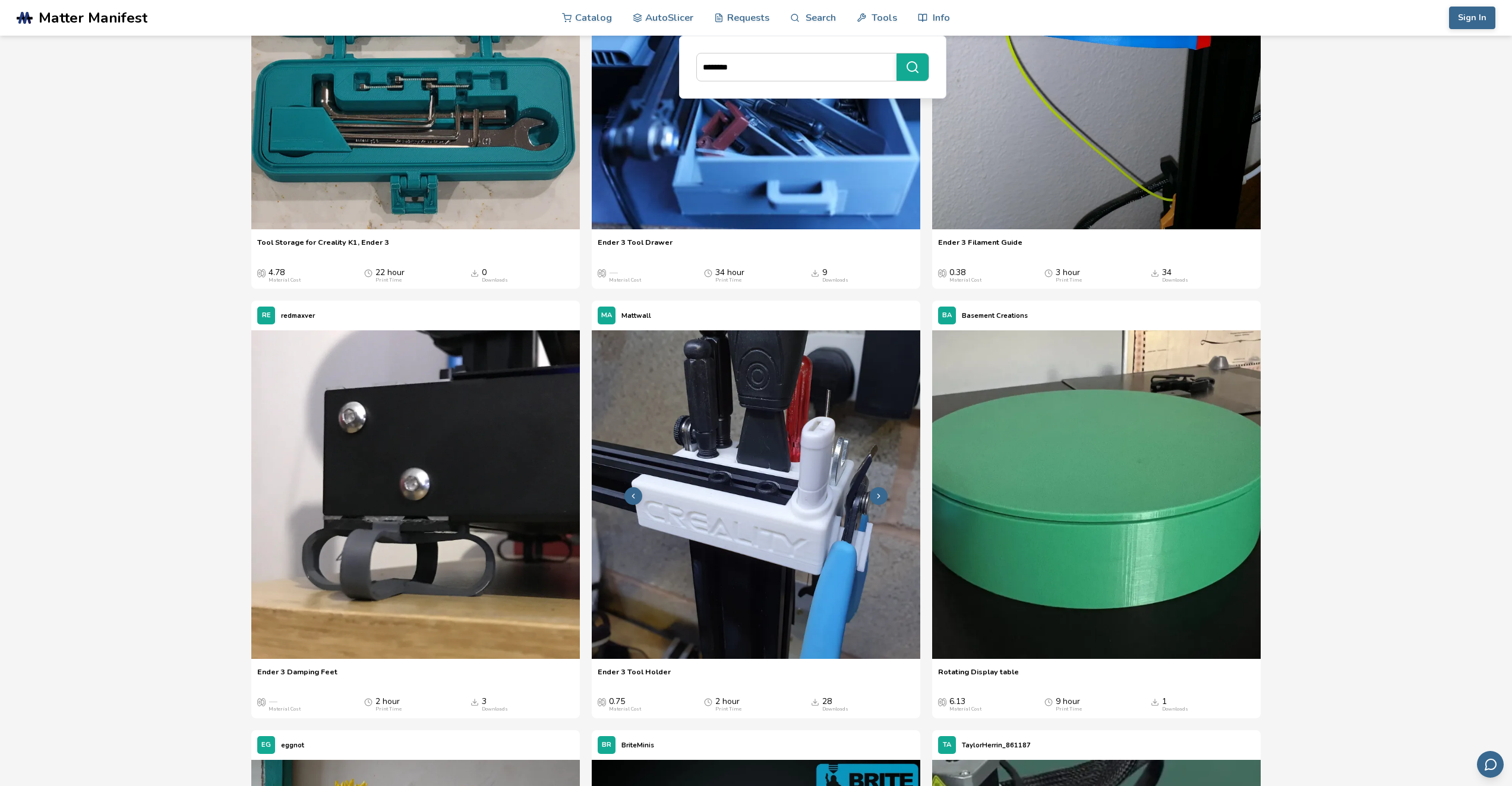
click at [878, 492] on icon at bounding box center [879, 497] width 9 height 9
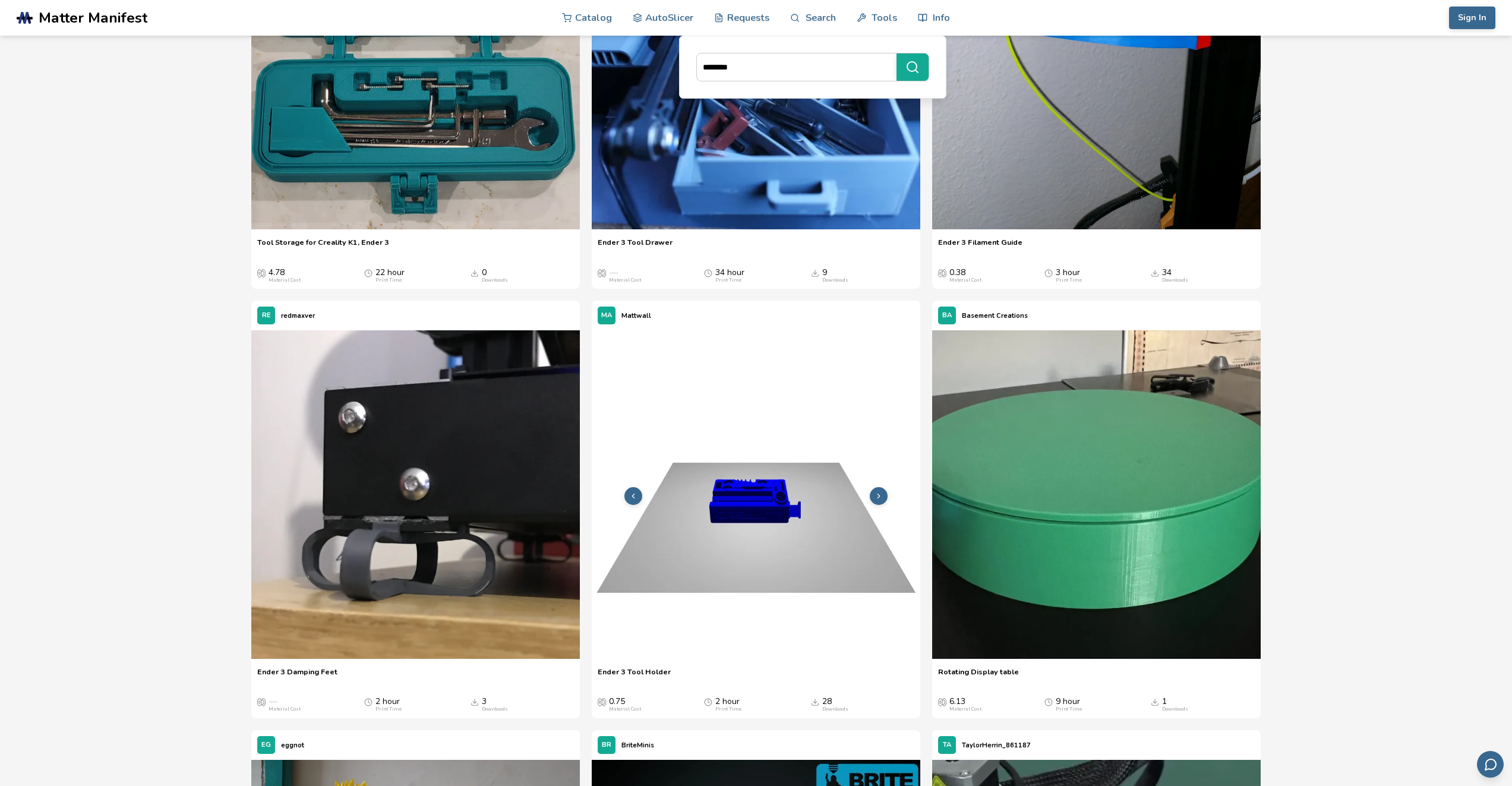
click at [878, 492] on icon at bounding box center [879, 497] width 9 height 9
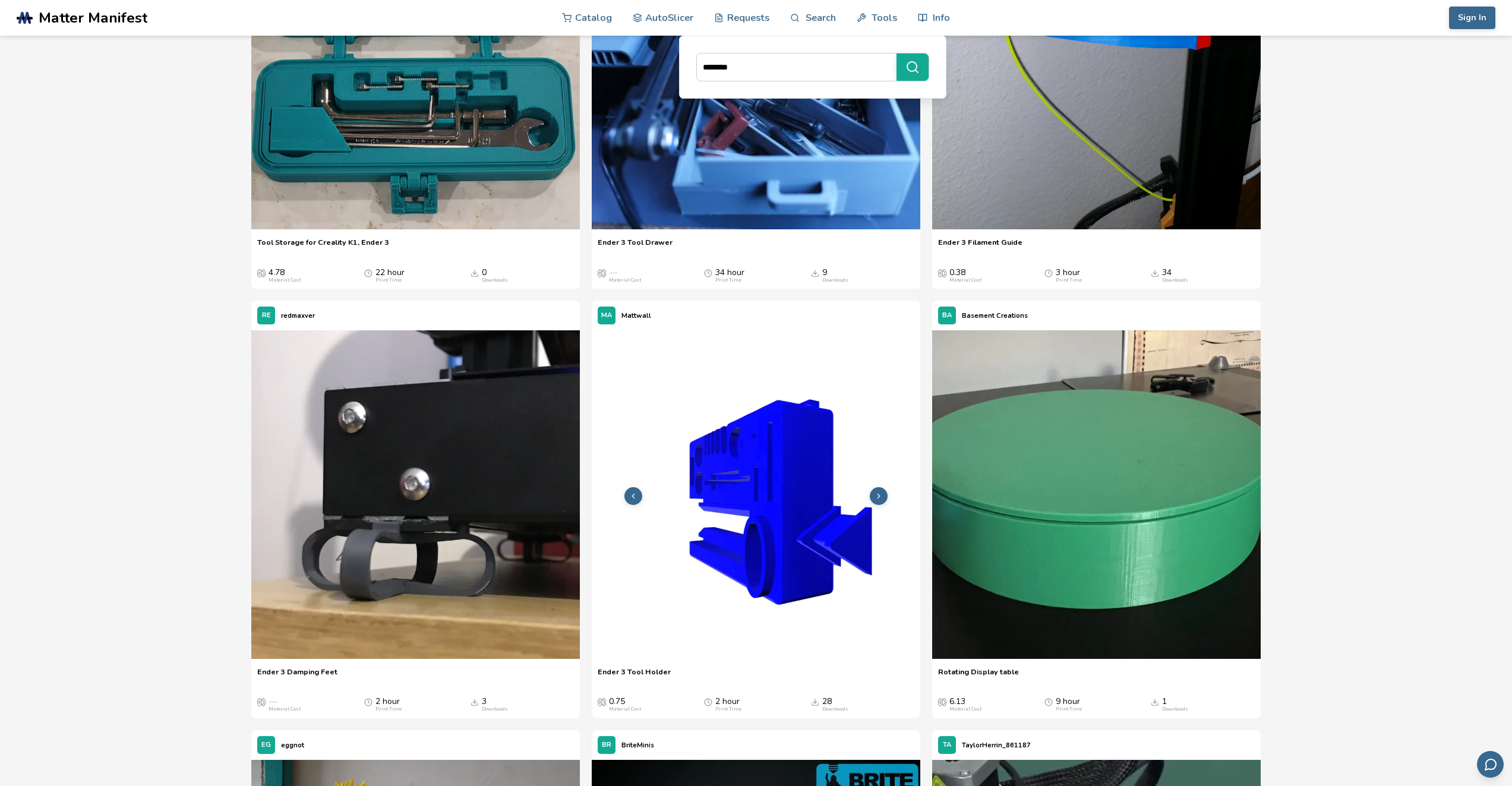
click at [879, 489] on button at bounding box center [879, 496] width 18 height 18
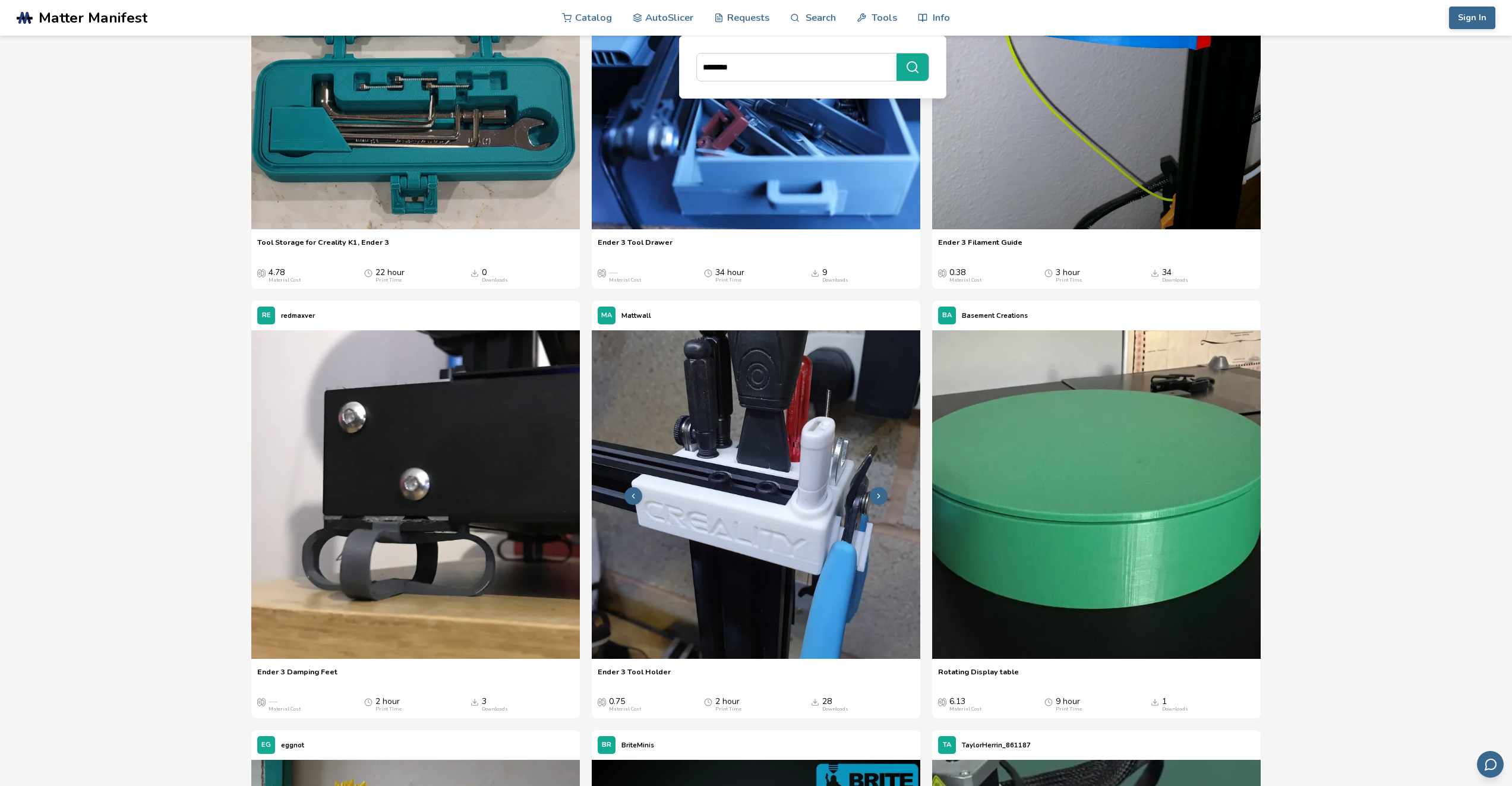
click at [699, 566] on img at bounding box center [756, 494] width 329 height 329
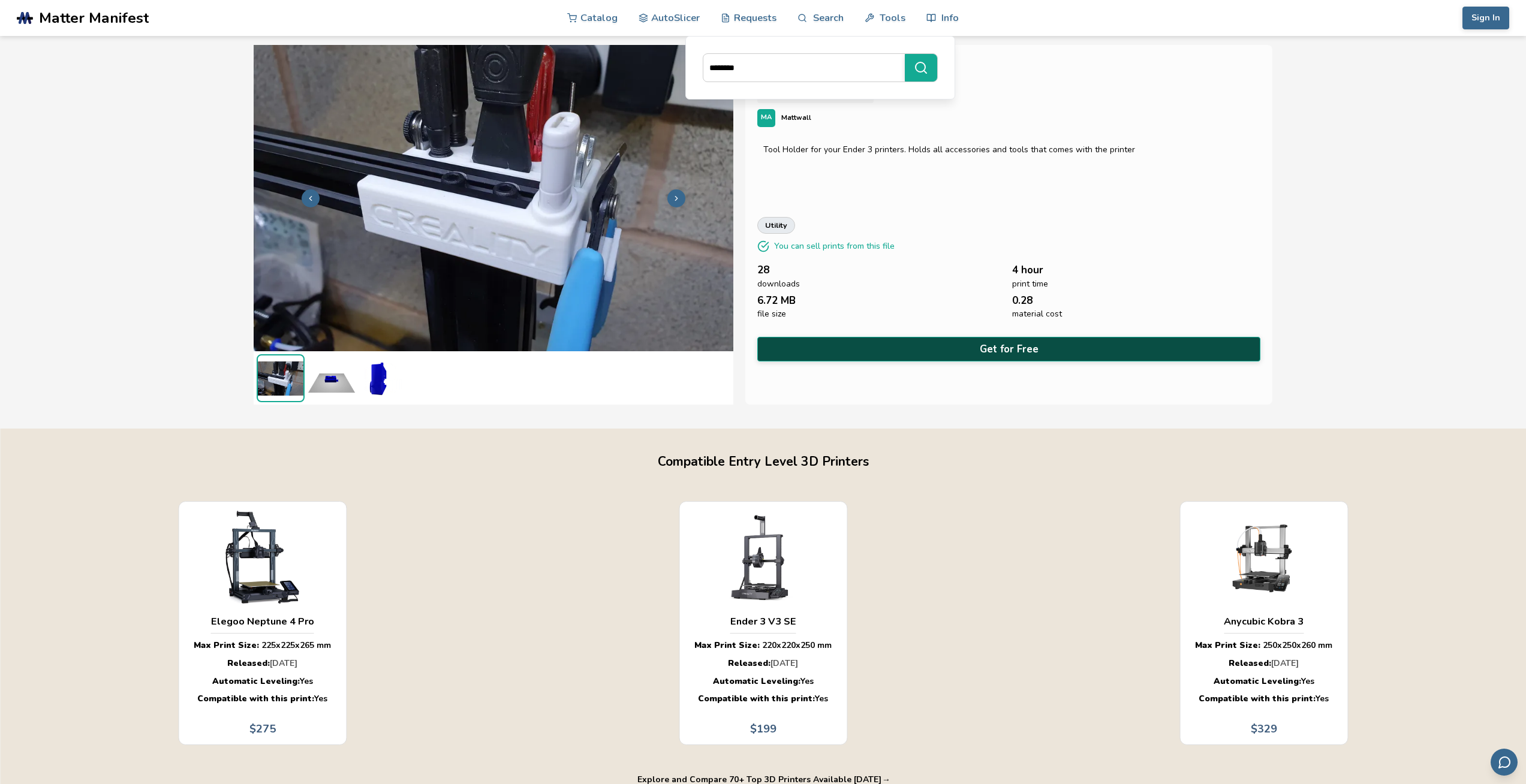
click at [957, 350] on button "Get for Free" at bounding box center [1009, 349] width 503 height 25
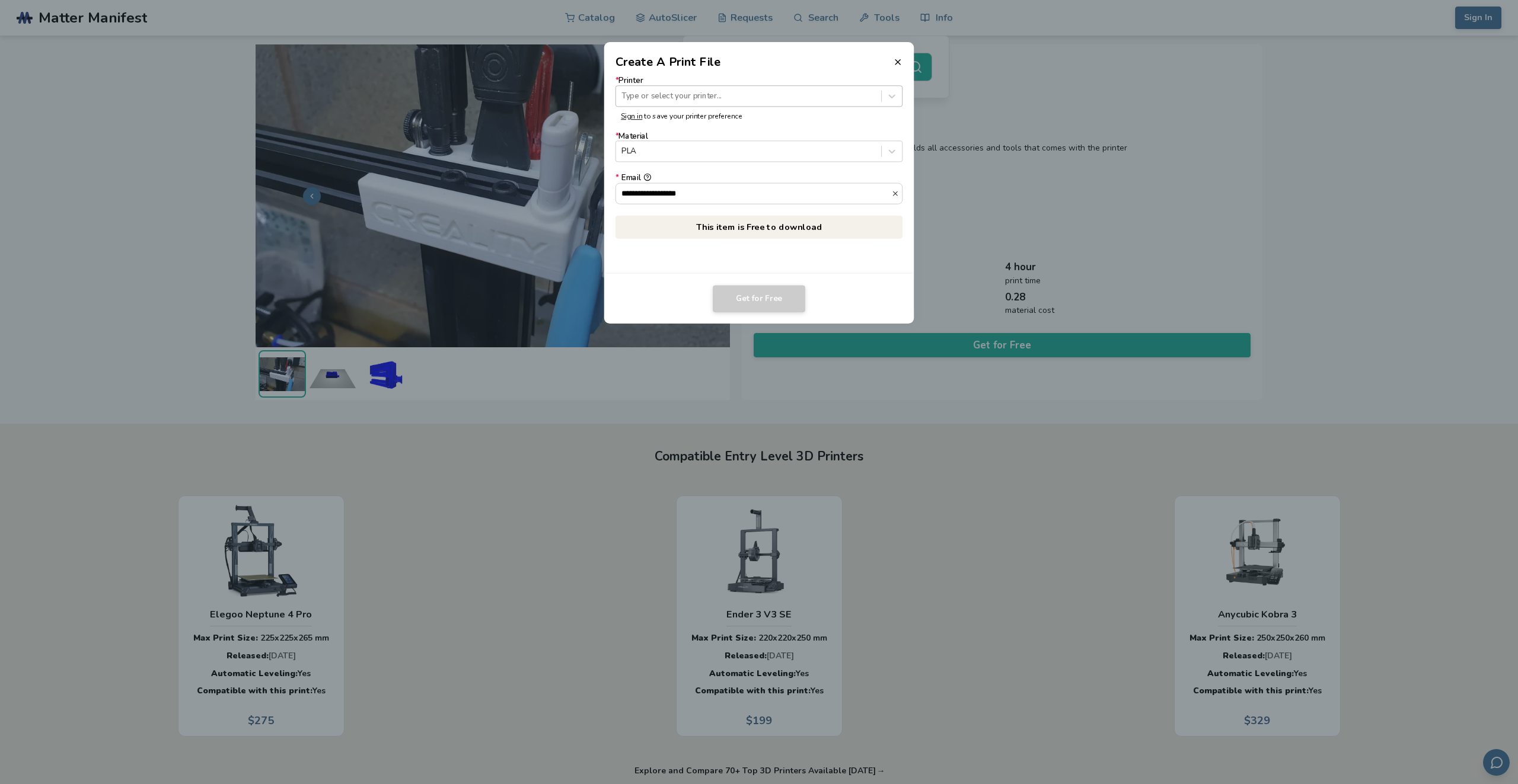
click at [729, 100] on div at bounding box center [748, 96] width 253 height 11
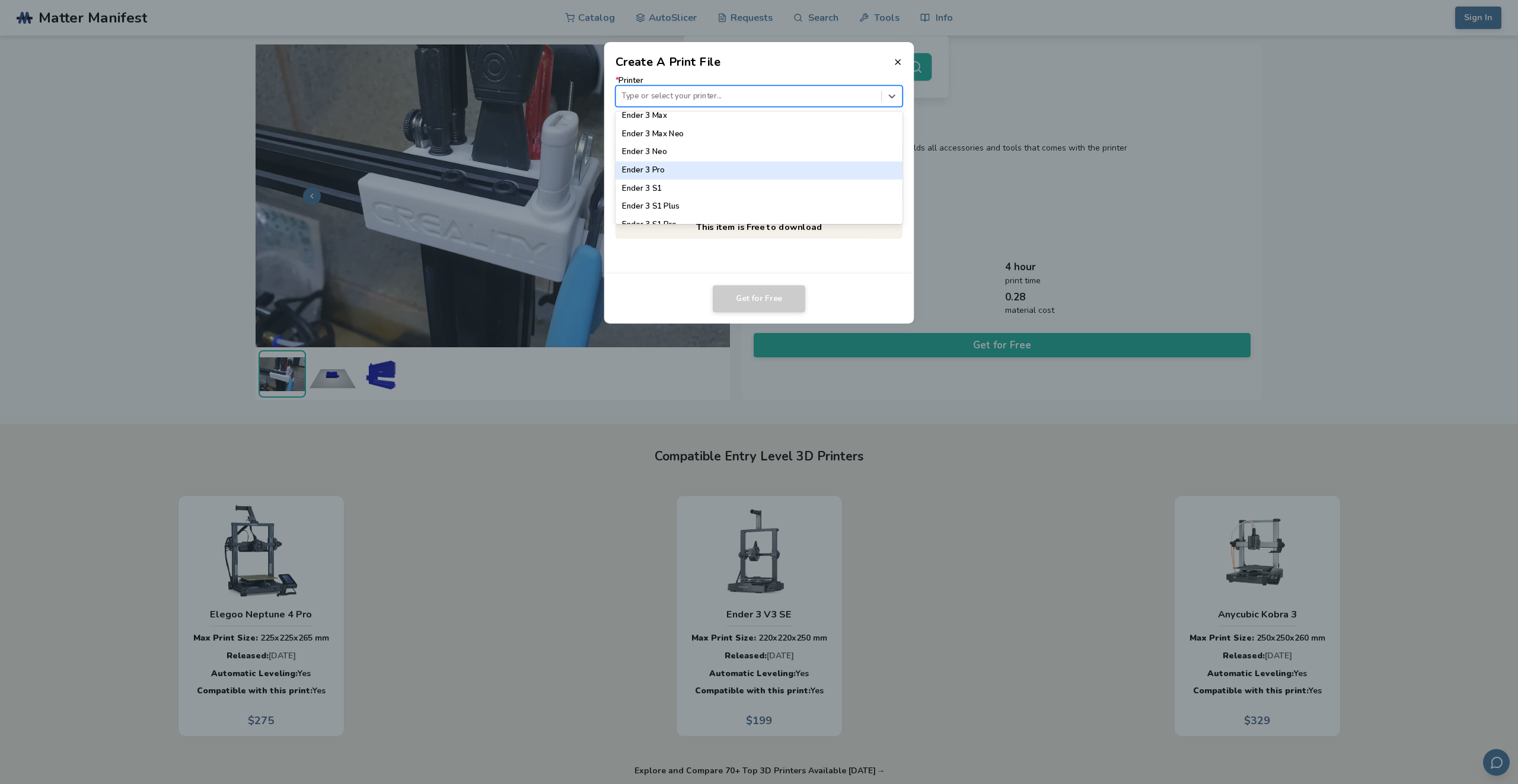
click at [658, 172] on div "Ender 3 Pro" at bounding box center [759, 170] width 287 height 18
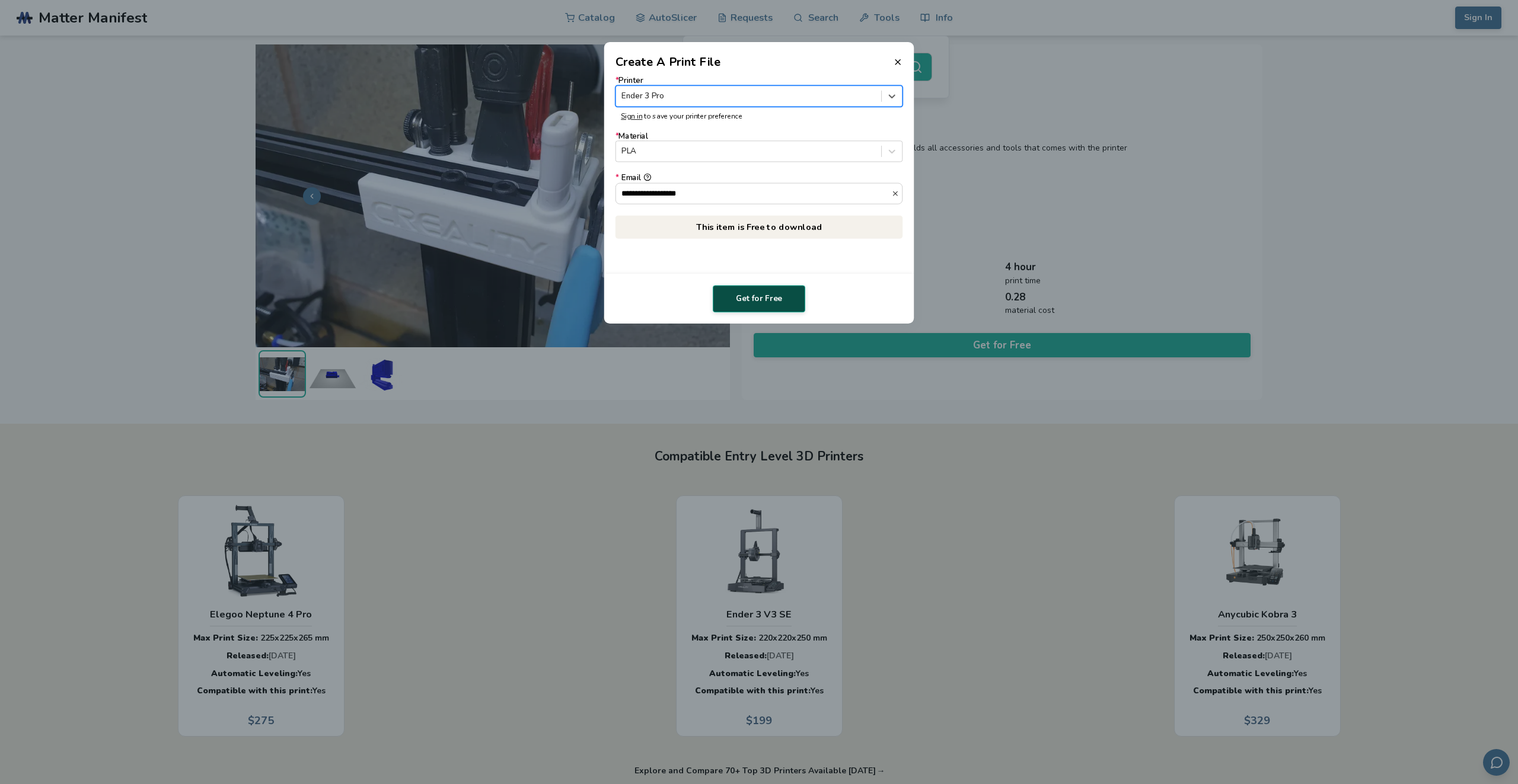
click at [755, 298] on button "Get for Free" at bounding box center [759, 299] width 93 height 27
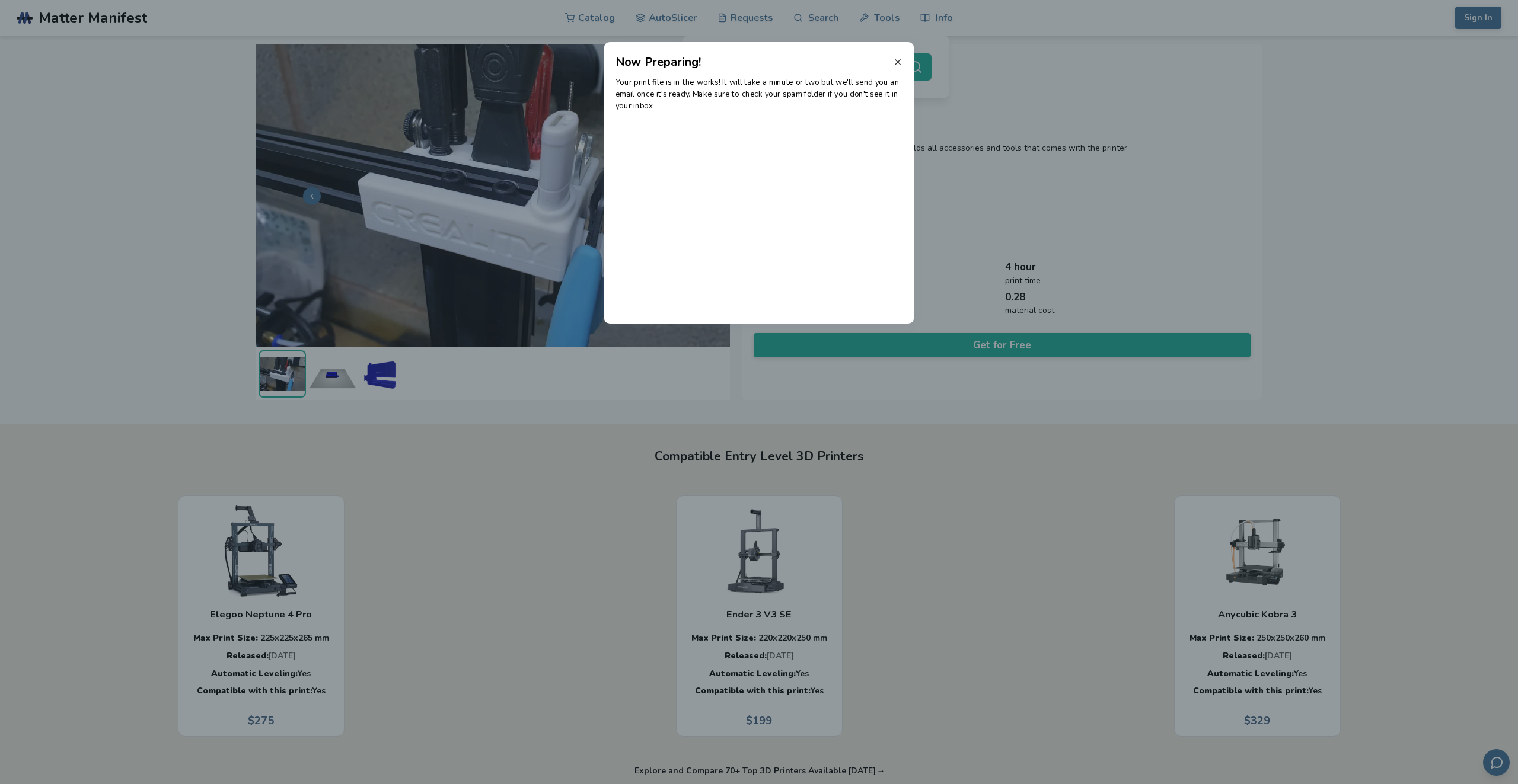
click at [897, 60] on icon at bounding box center [898, 62] width 9 height 9
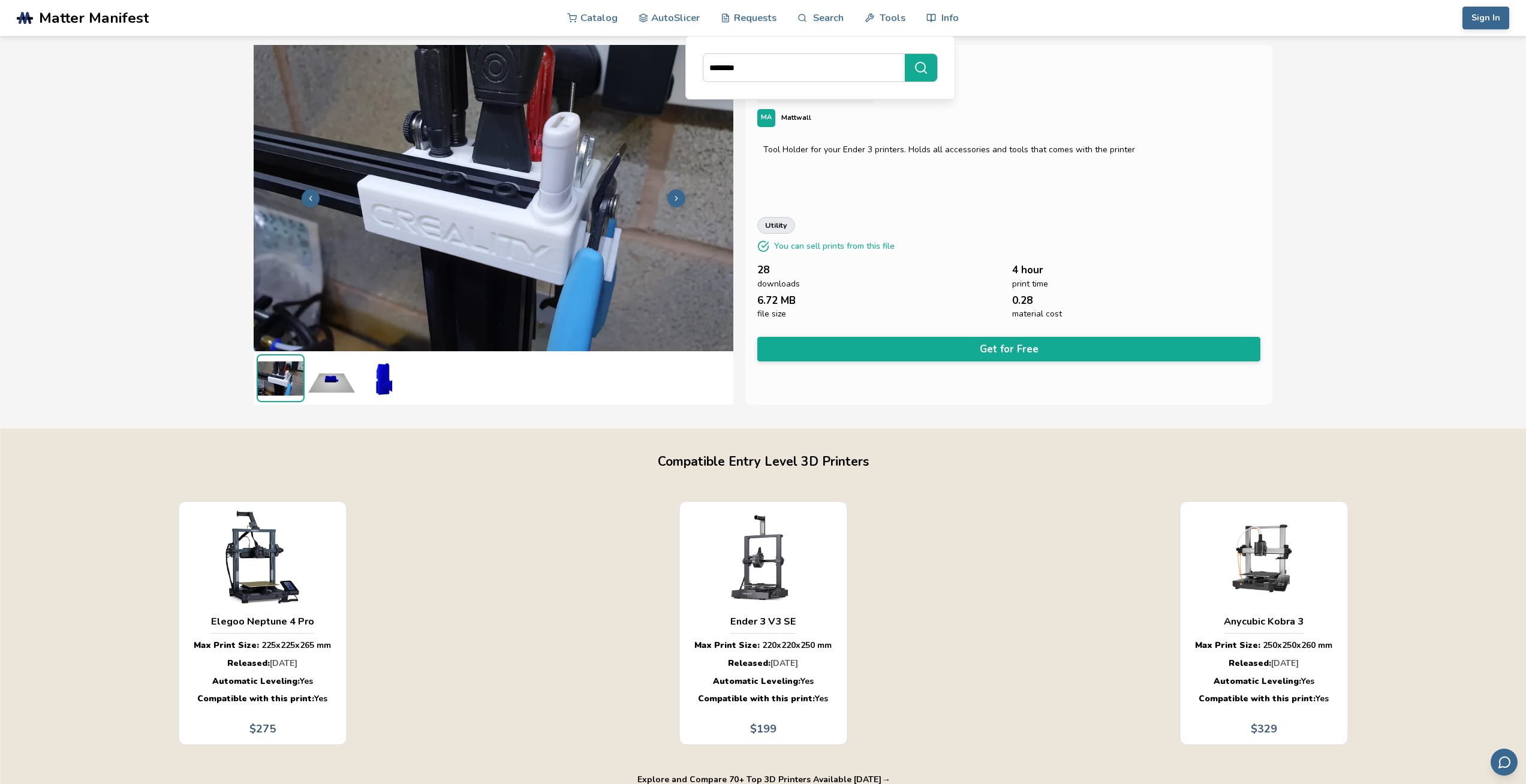
click at [489, 213] on img at bounding box center [493, 197] width 480 height 359
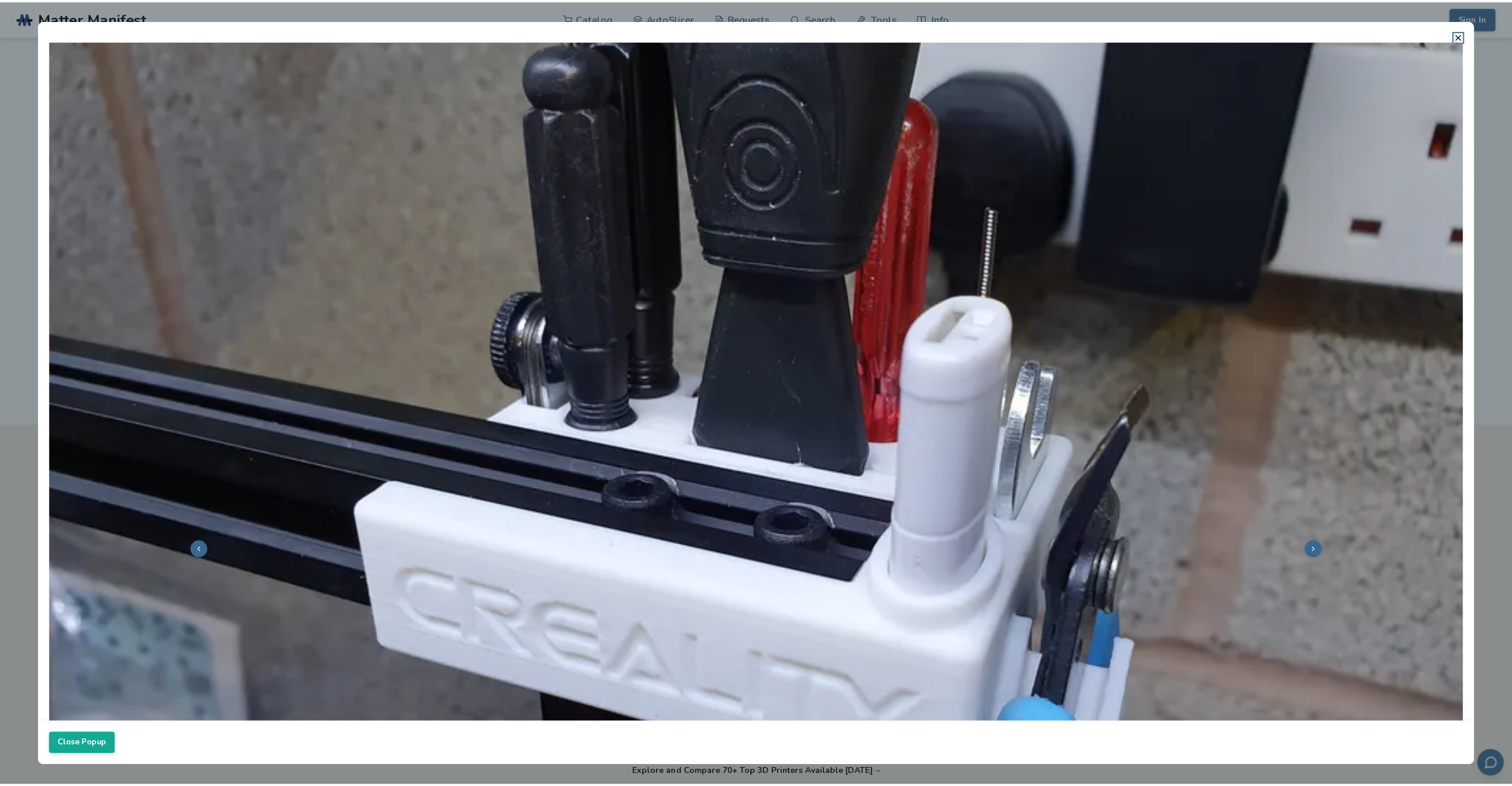
scroll to position [0, 0]
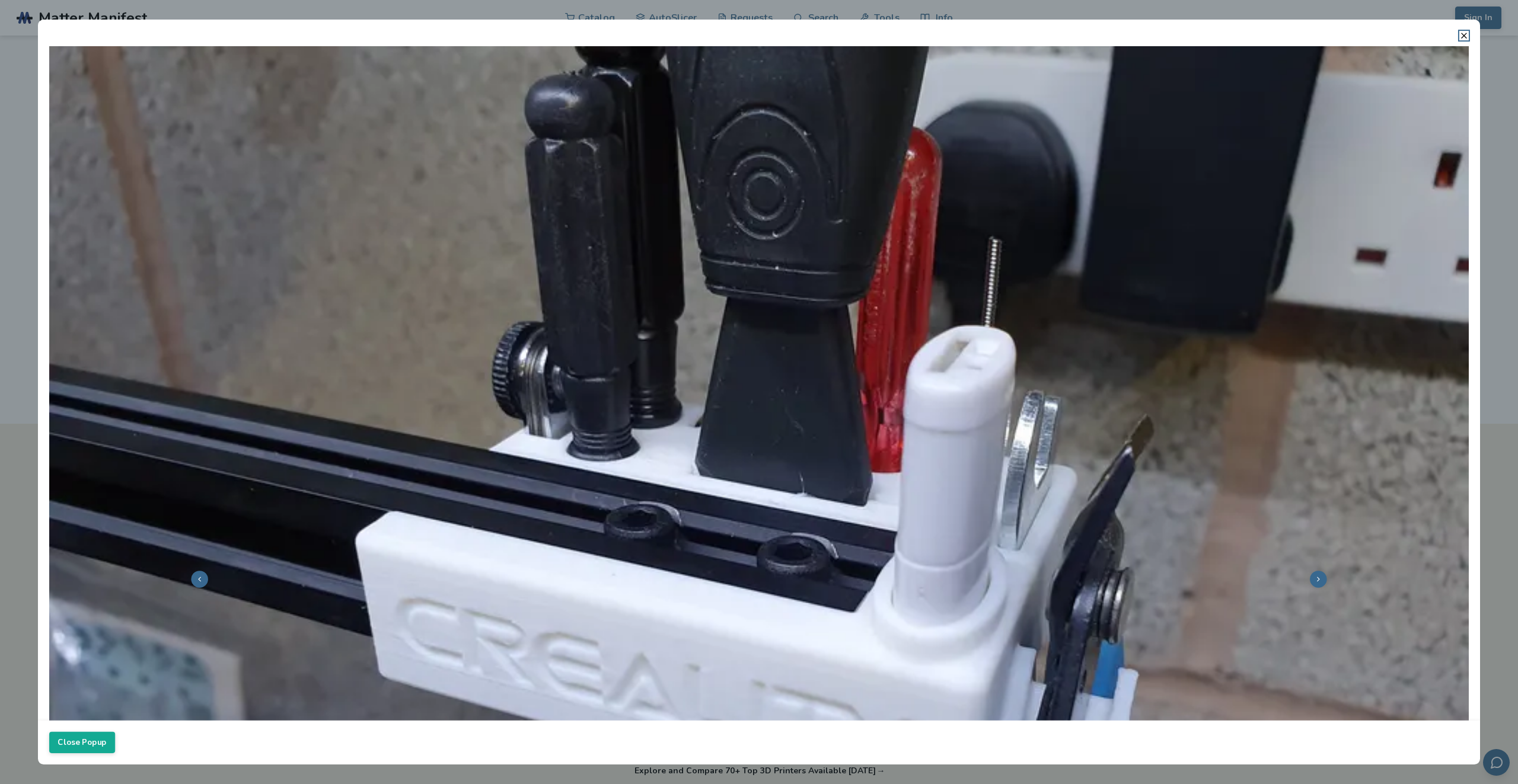
click at [38, 19] on dialog "Close Popup" at bounding box center [759, 392] width 1442 height 745
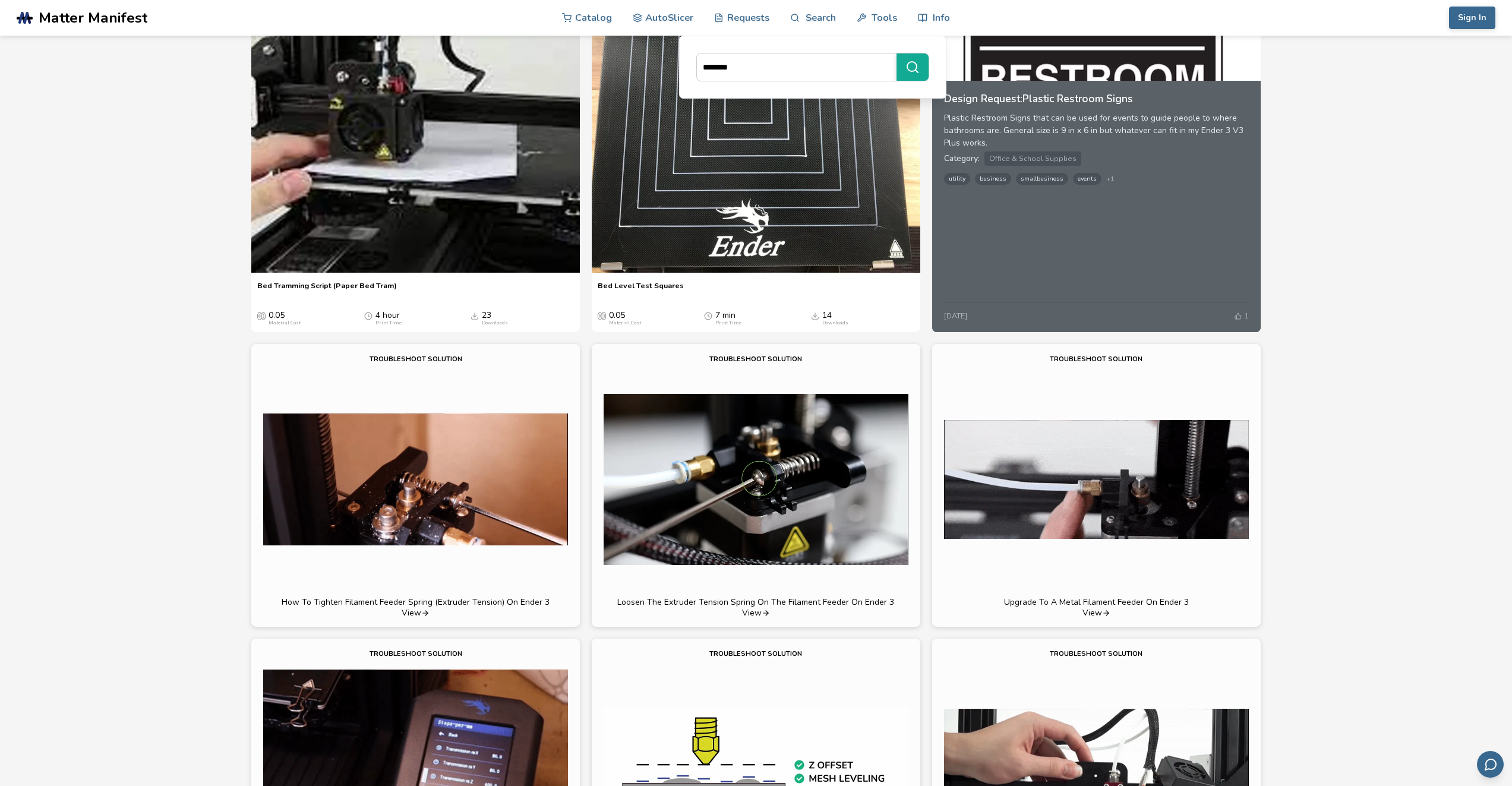
scroll to position [1526, 0]
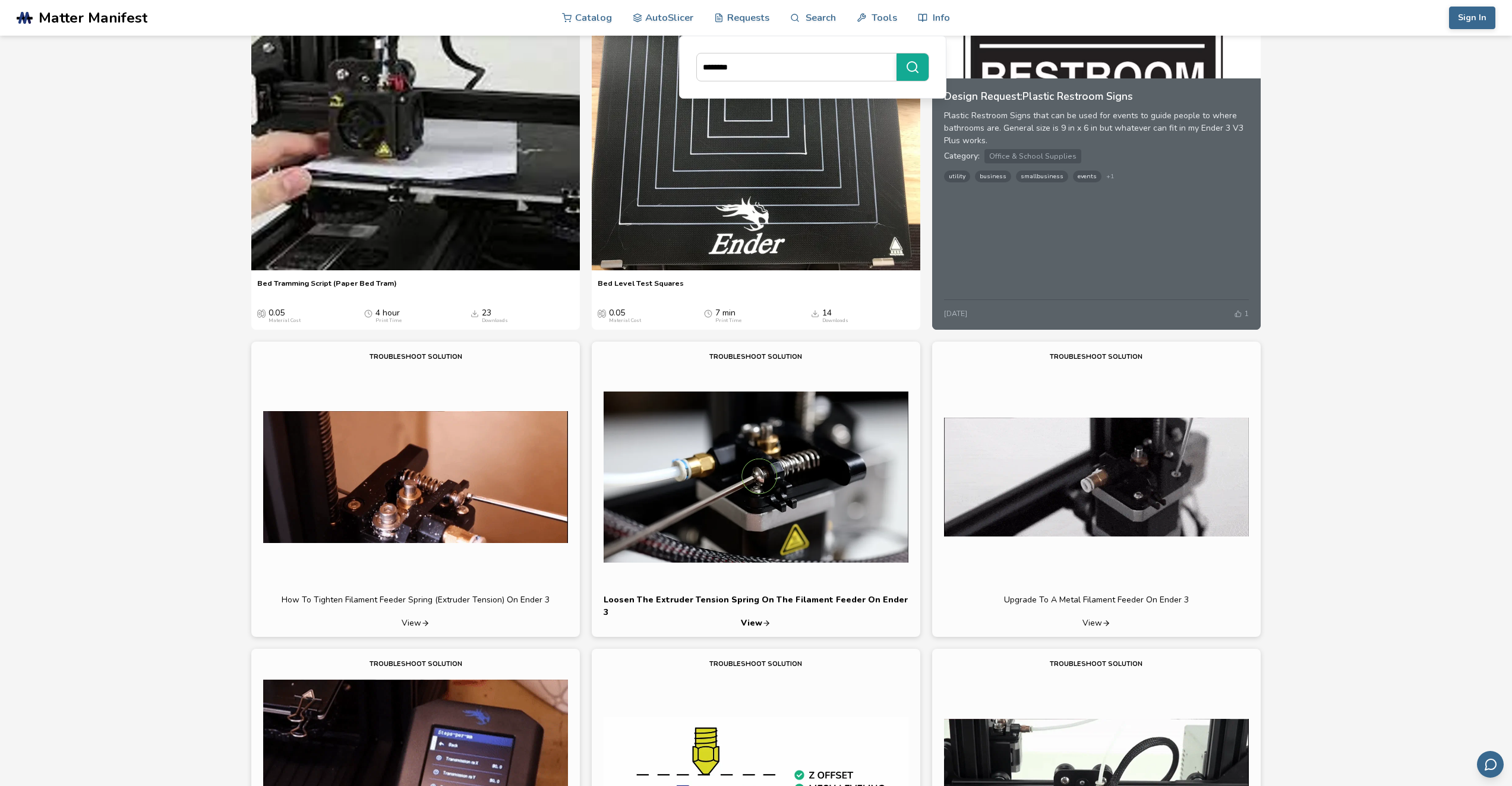
click at [762, 619] on icon at bounding box center [766, 623] width 9 height 9
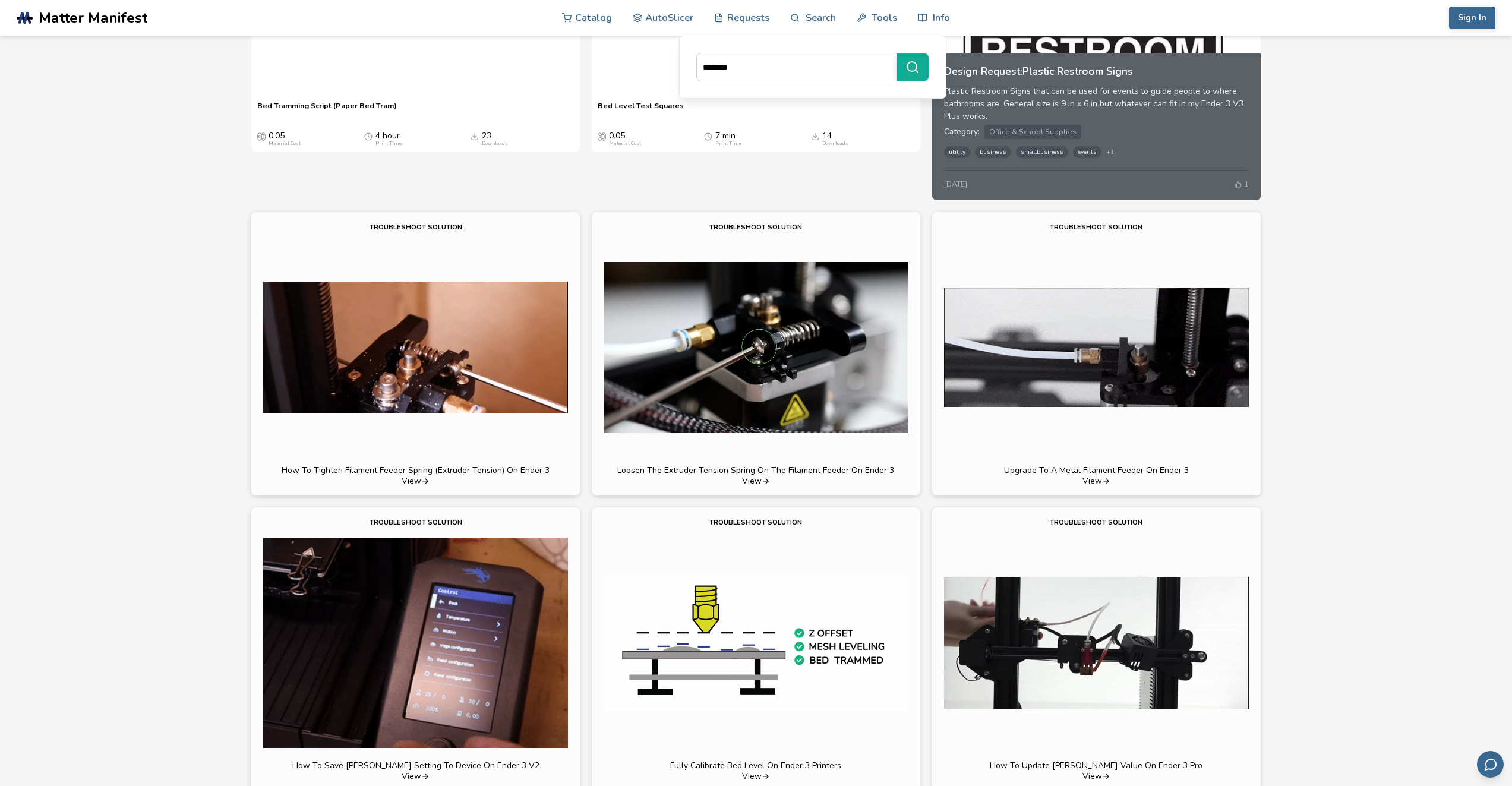
scroll to position [827, 0]
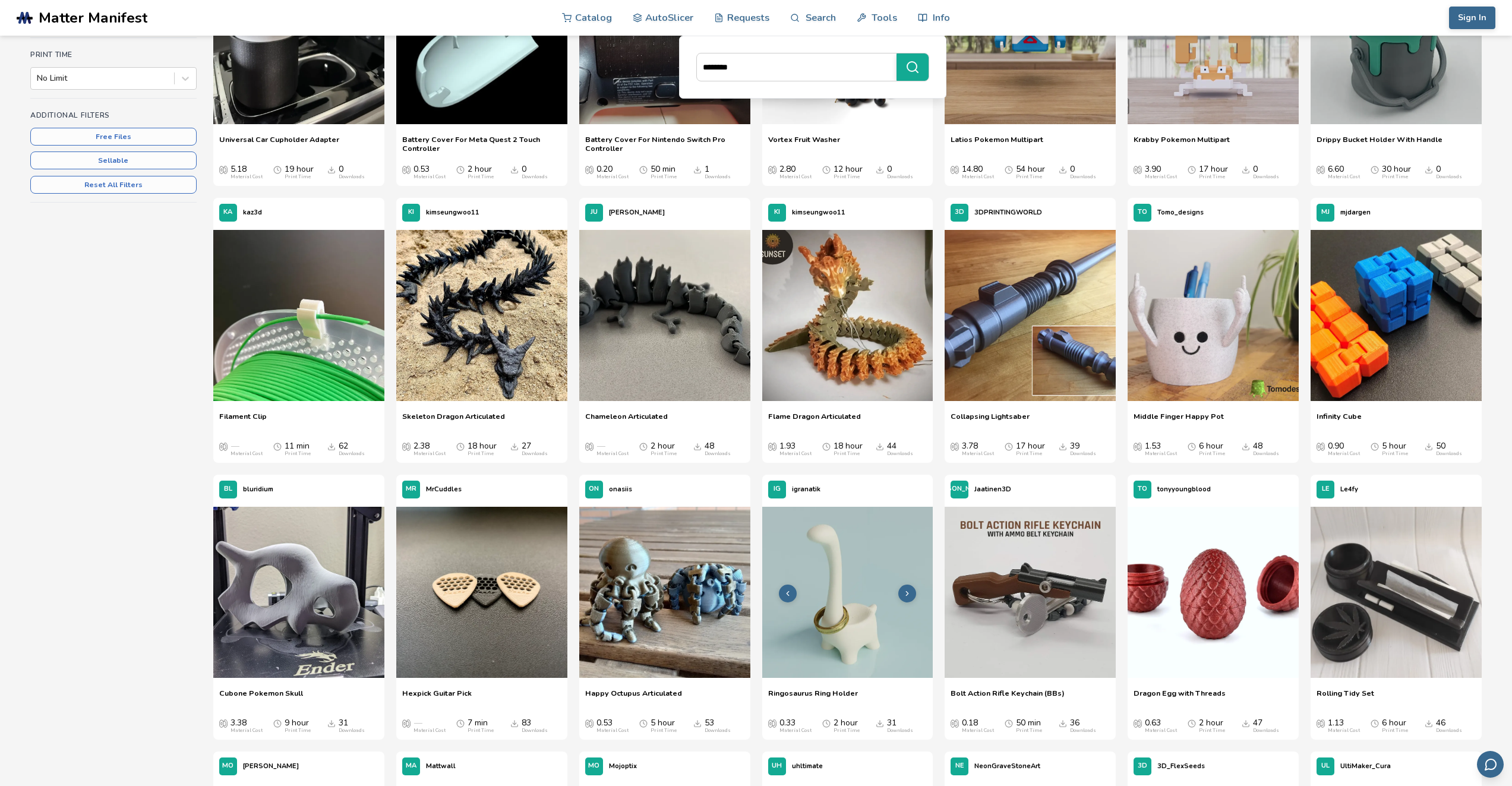
scroll to position [416, 0]
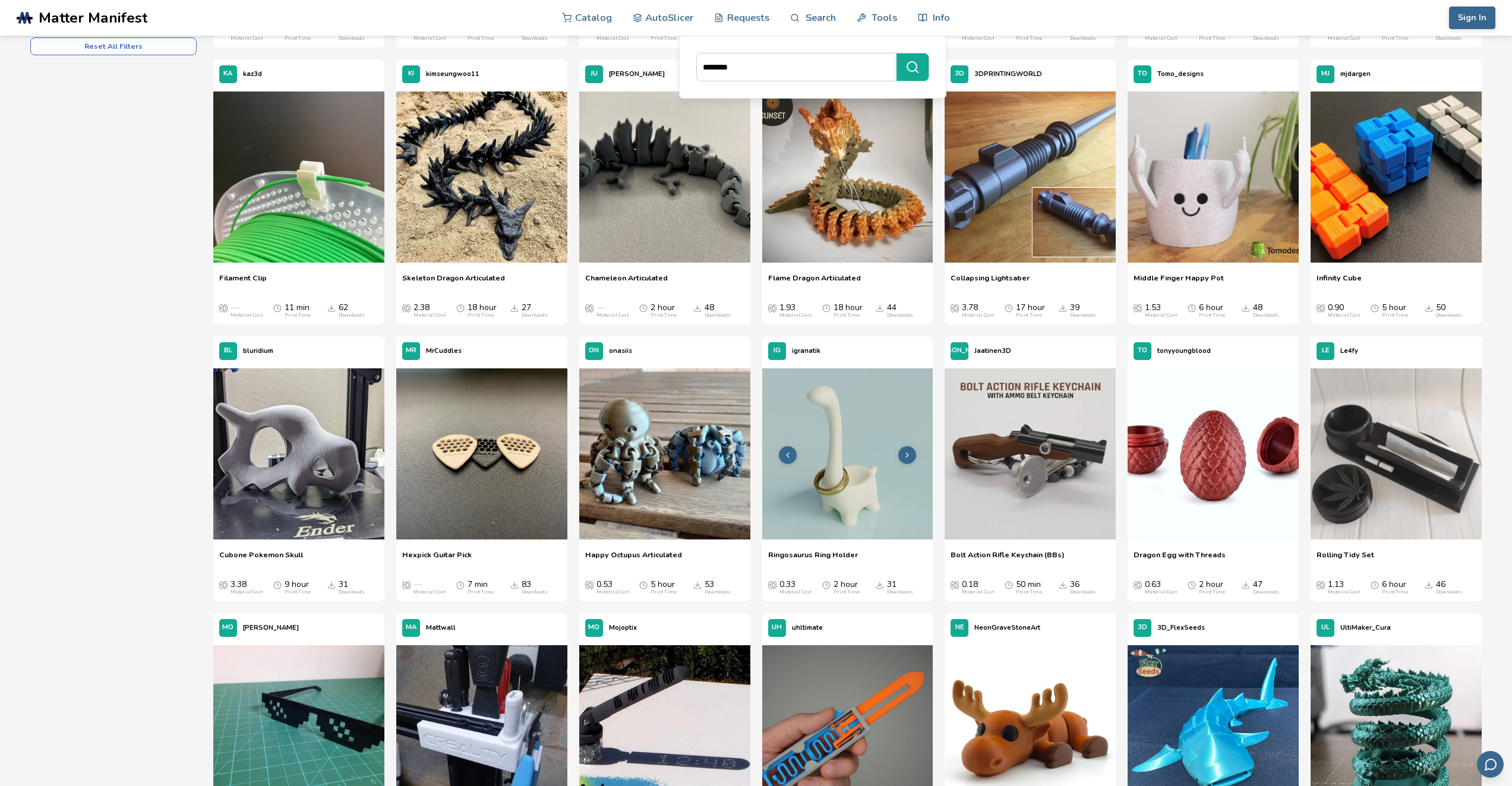
click at [904, 456] on icon at bounding box center [907, 456] width 9 height 9
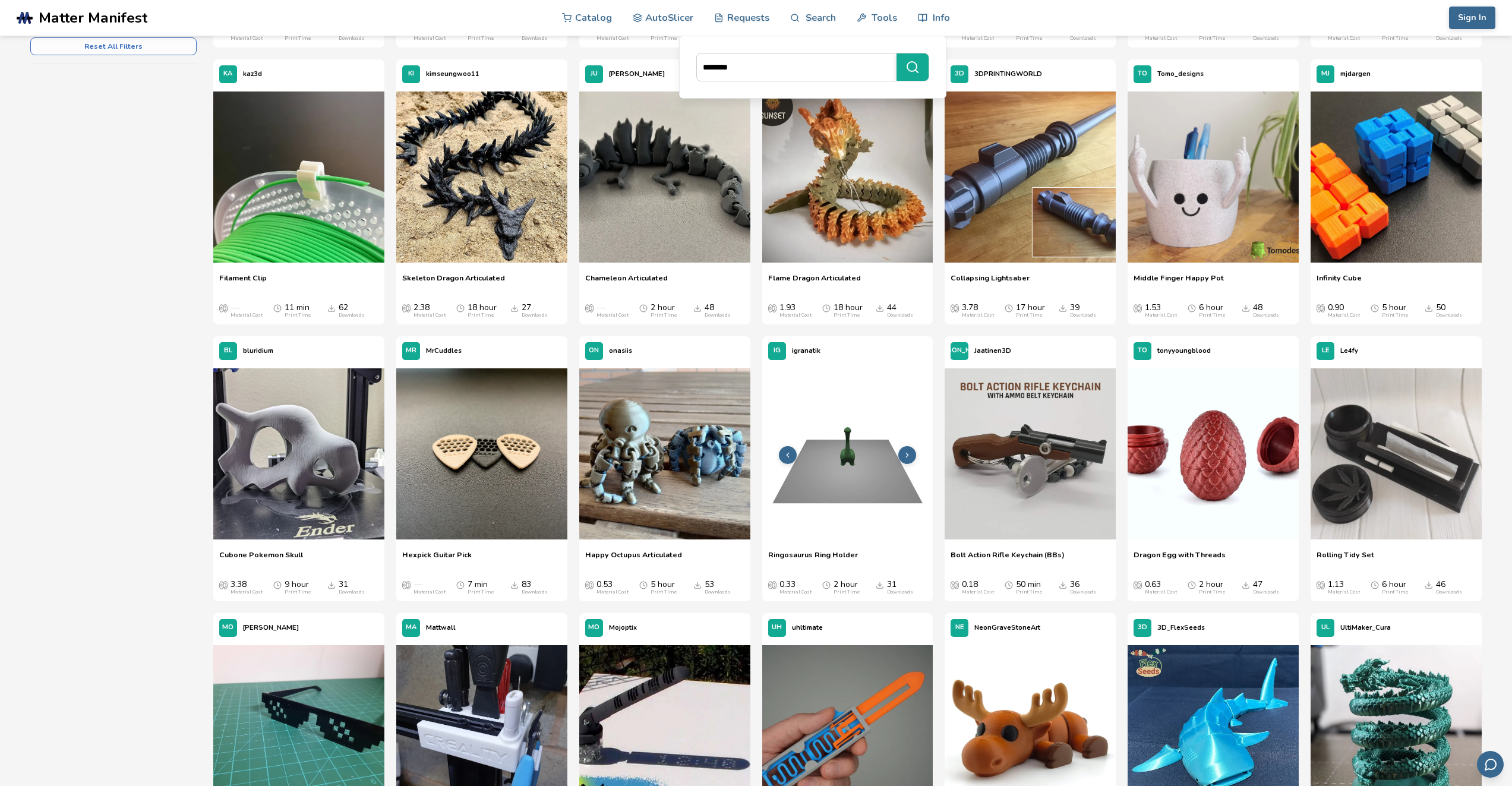
click at [906, 453] on polyline at bounding box center [907, 455] width 2 height 4
click at [907, 448] on button at bounding box center [907, 455] width 18 height 18
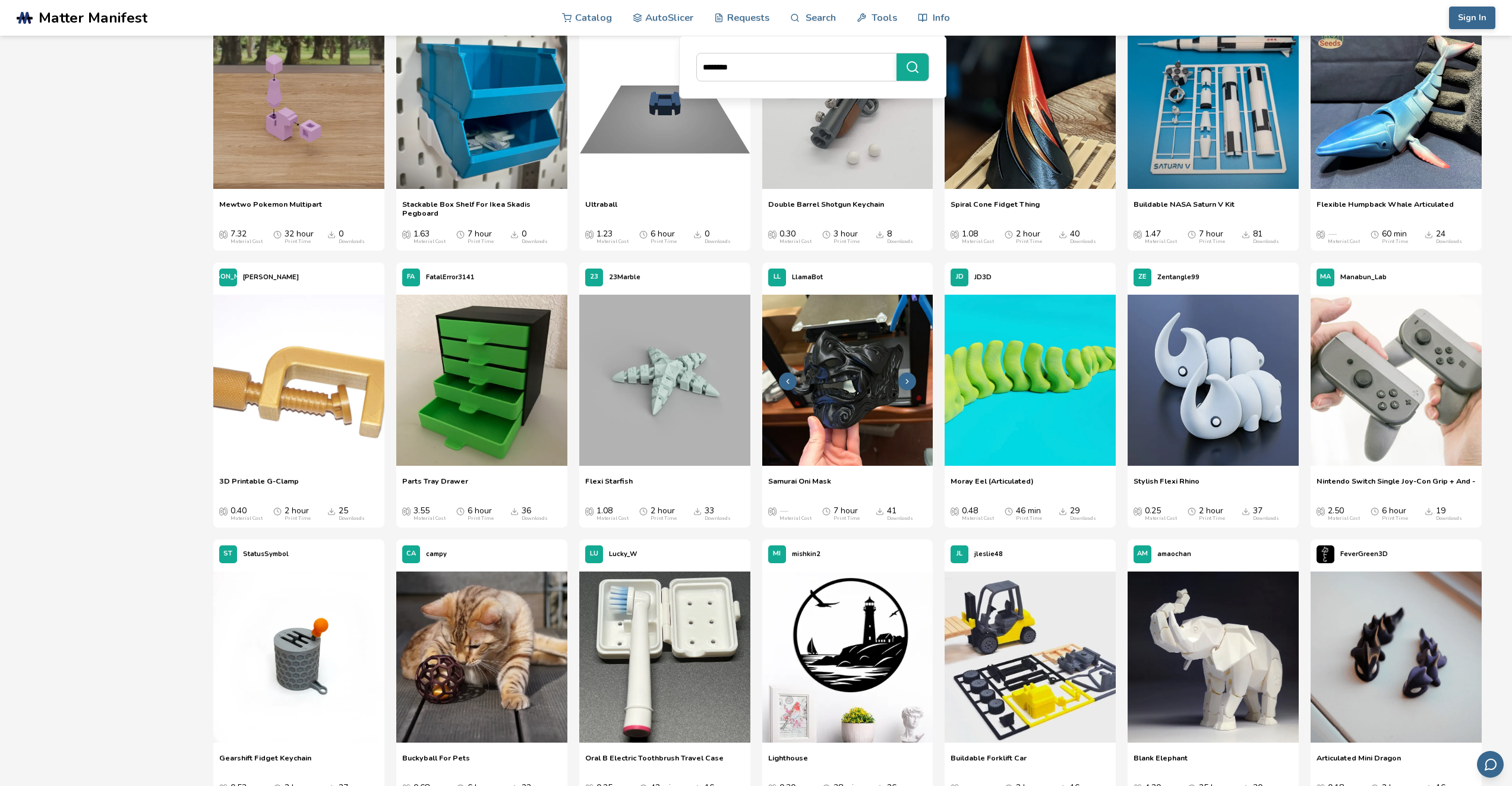
scroll to position [2496, 0]
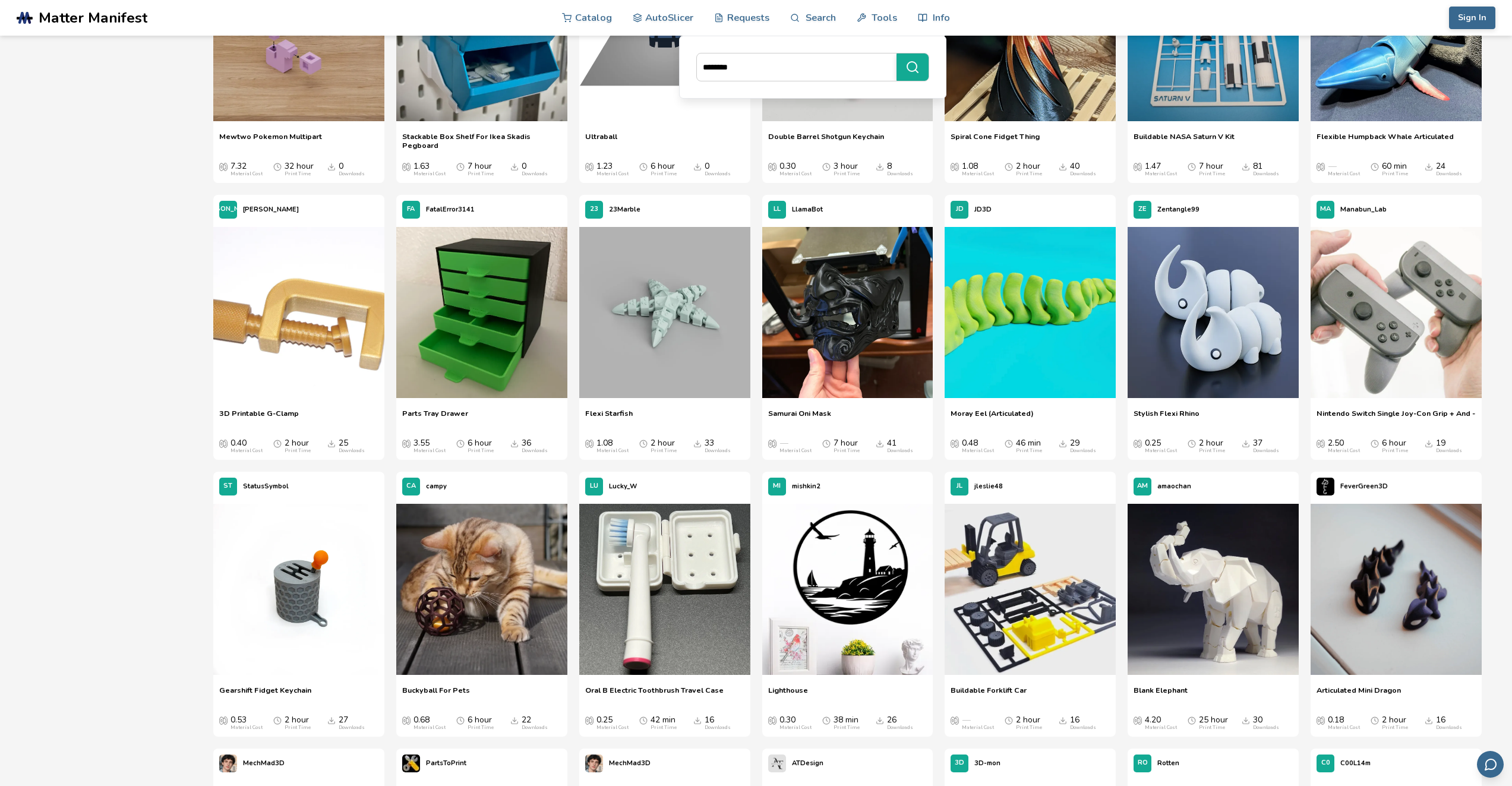
drag, startPoint x: 862, startPoint y: 573, endPoint x: 859, endPoint y: 578, distance: 5.8
click at [861, 574] on img at bounding box center [848, 590] width 171 height 171
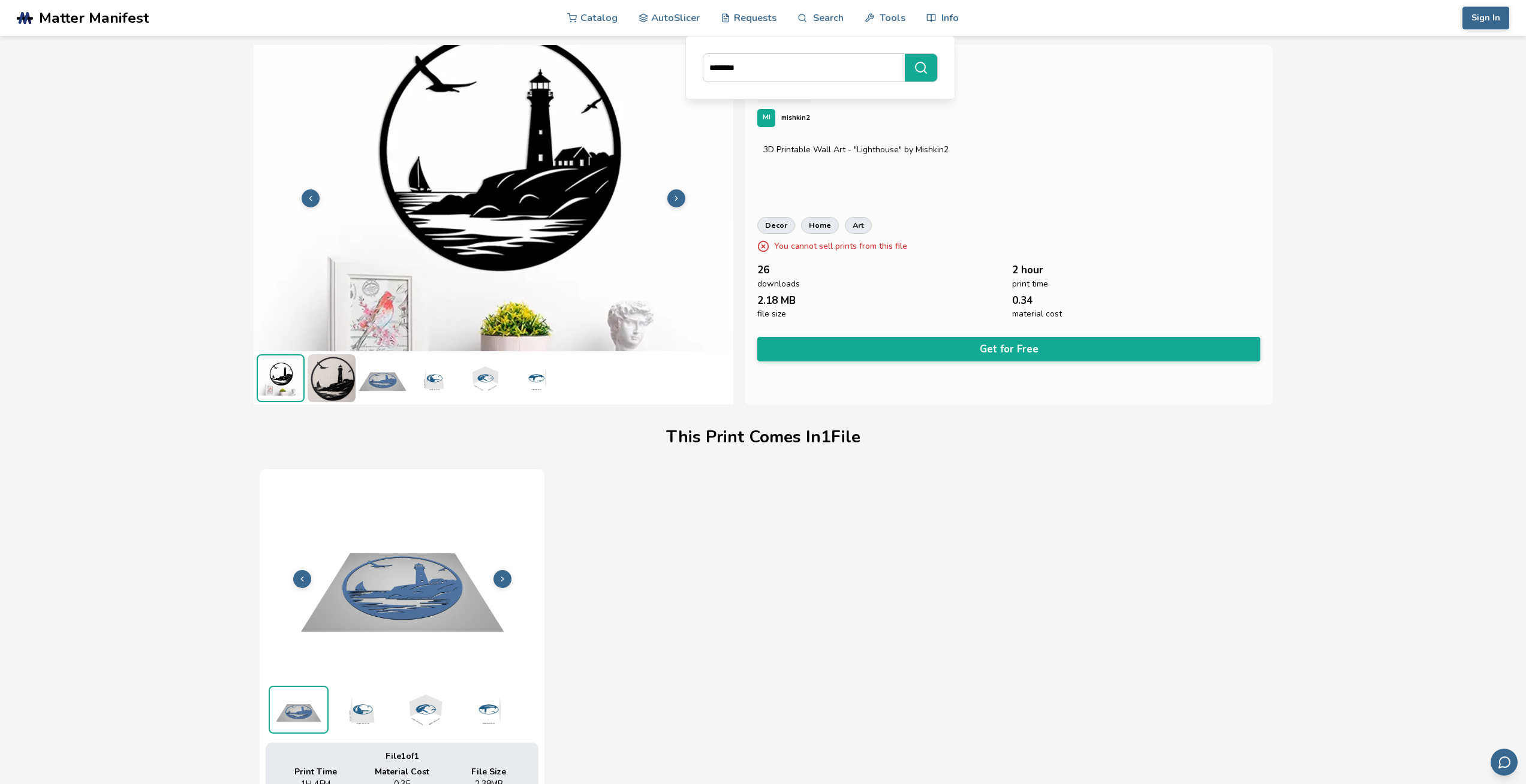
click at [504, 573] on button at bounding box center [503, 579] width 18 height 18
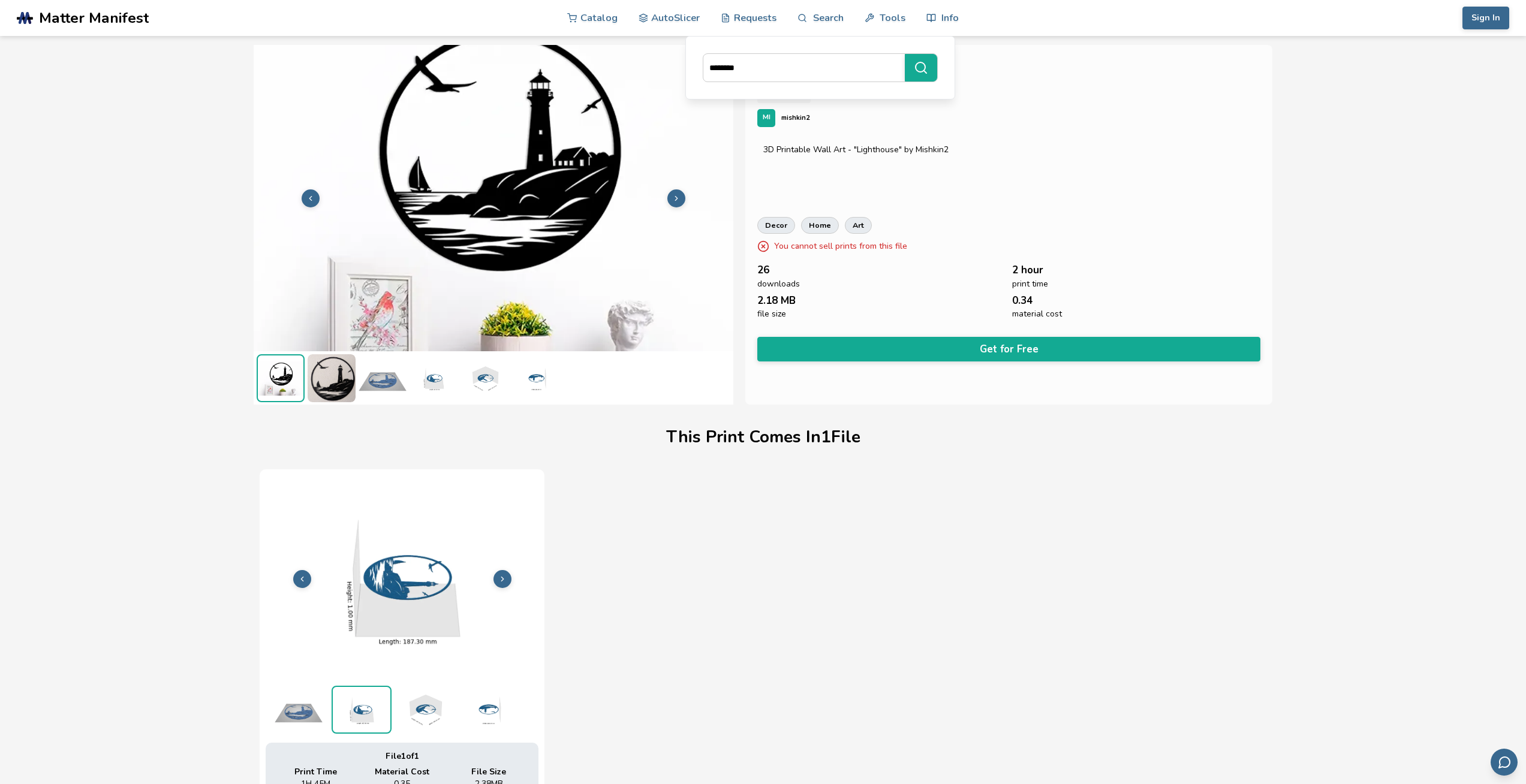
click at [509, 575] on button at bounding box center [503, 579] width 18 height 18
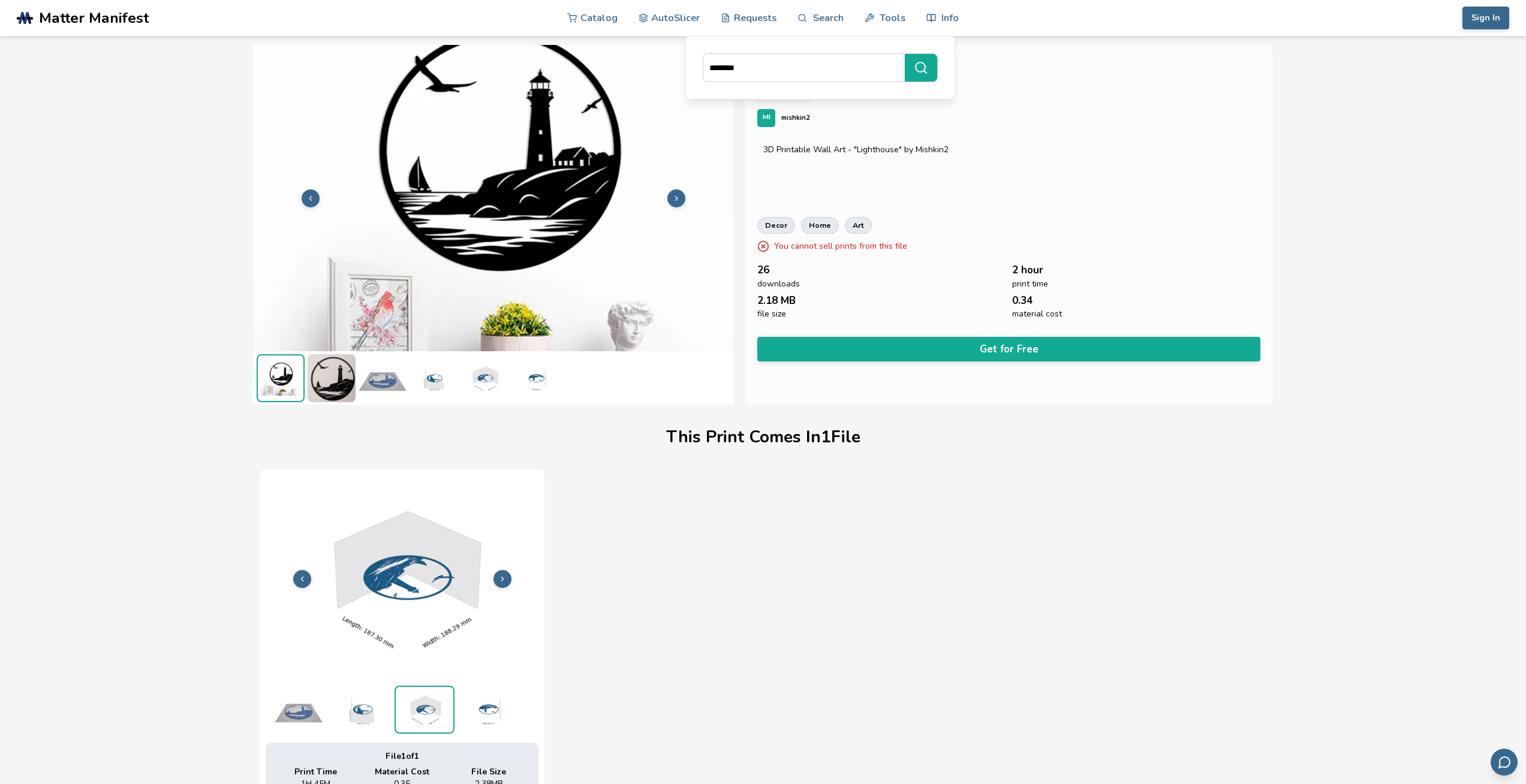
click at [509, 575] on button at bounding box center [503, 579] width 18 height 18
click at [508, 575] on button at bounding box center [503, 579] width 18 height 18
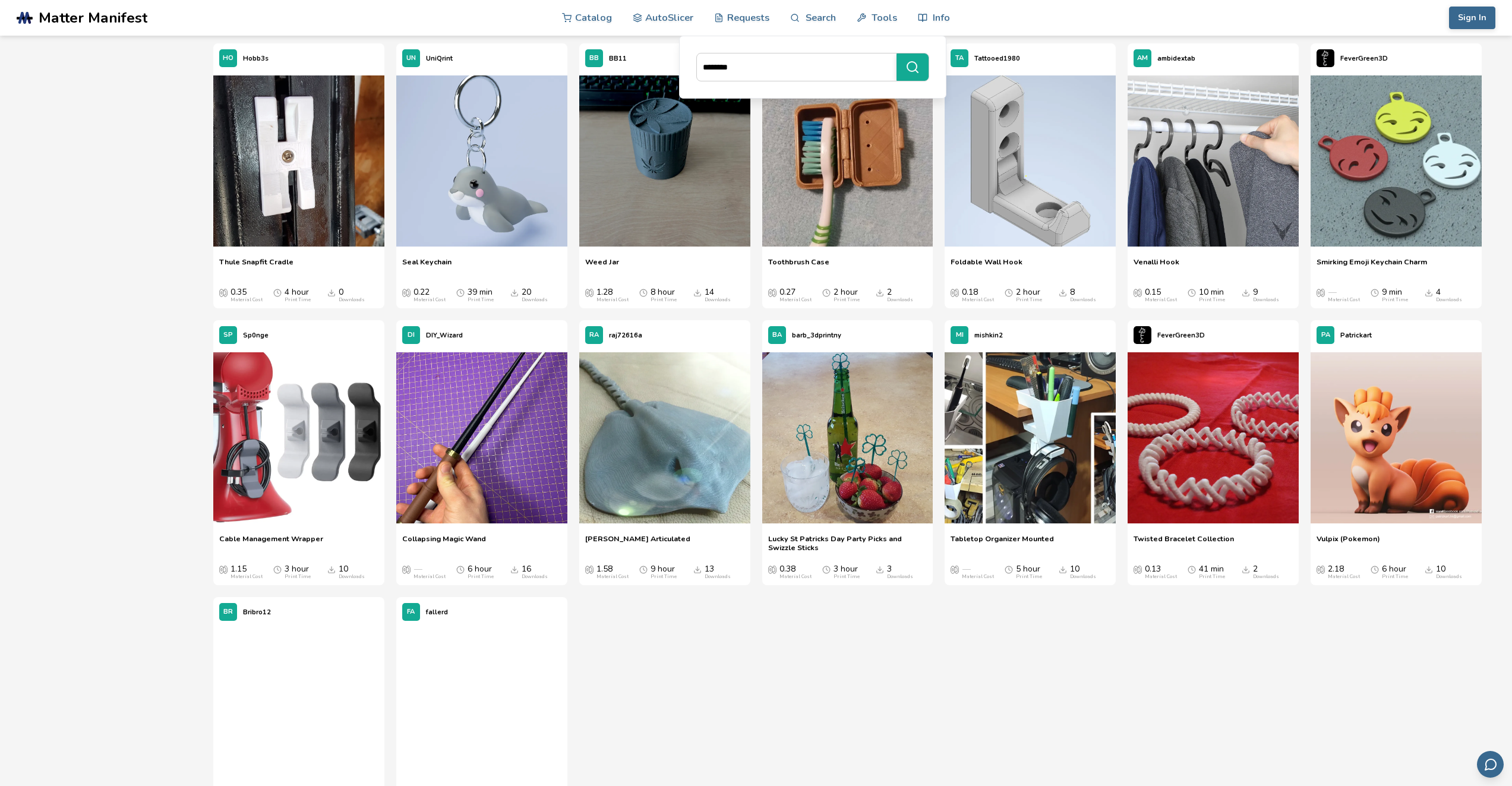
scroll to position [8513, 0]
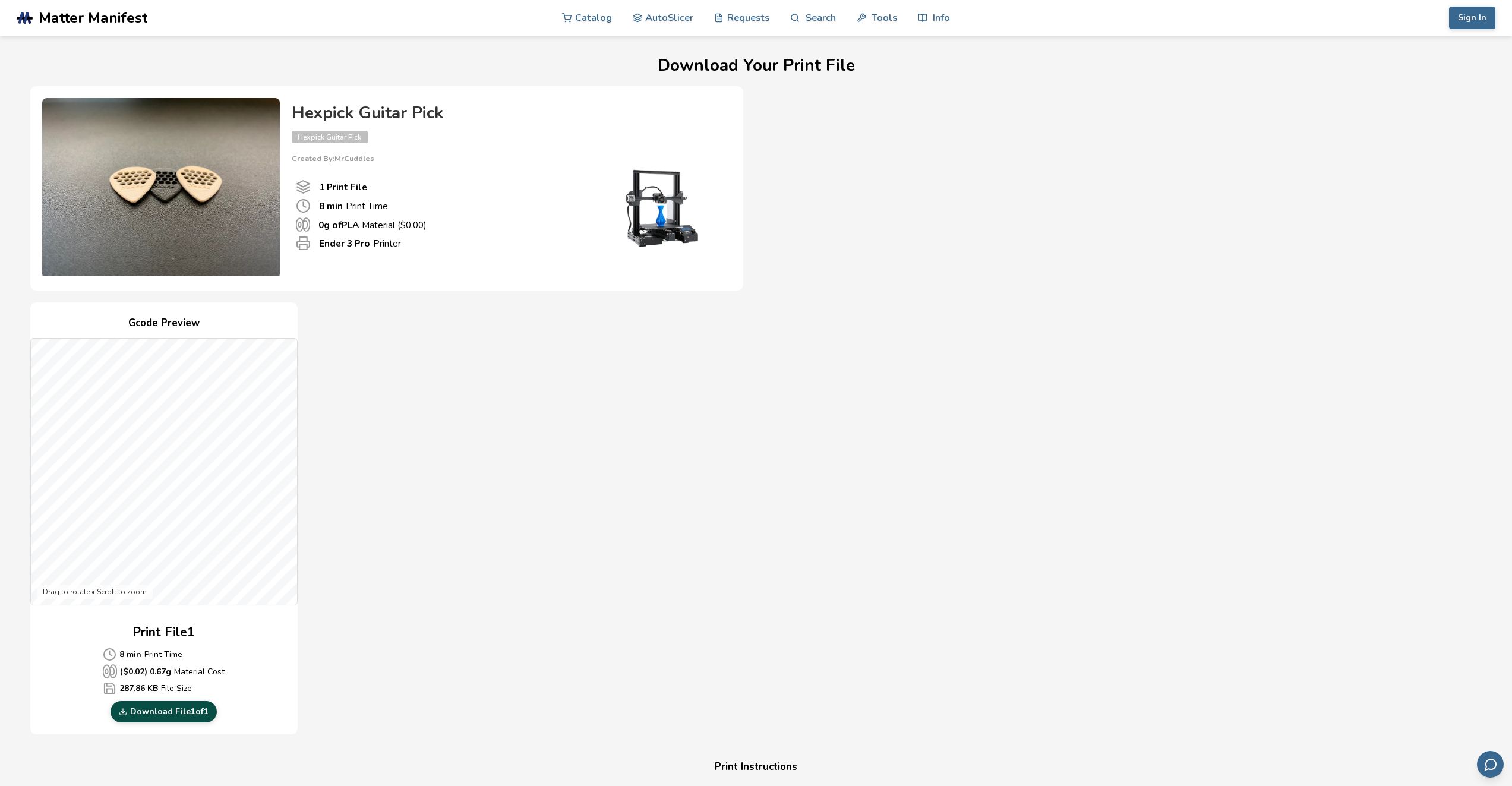
click at [168, 708] on link "Download File 1 of 1" at bounding box center [164, 712] width 107 height 22
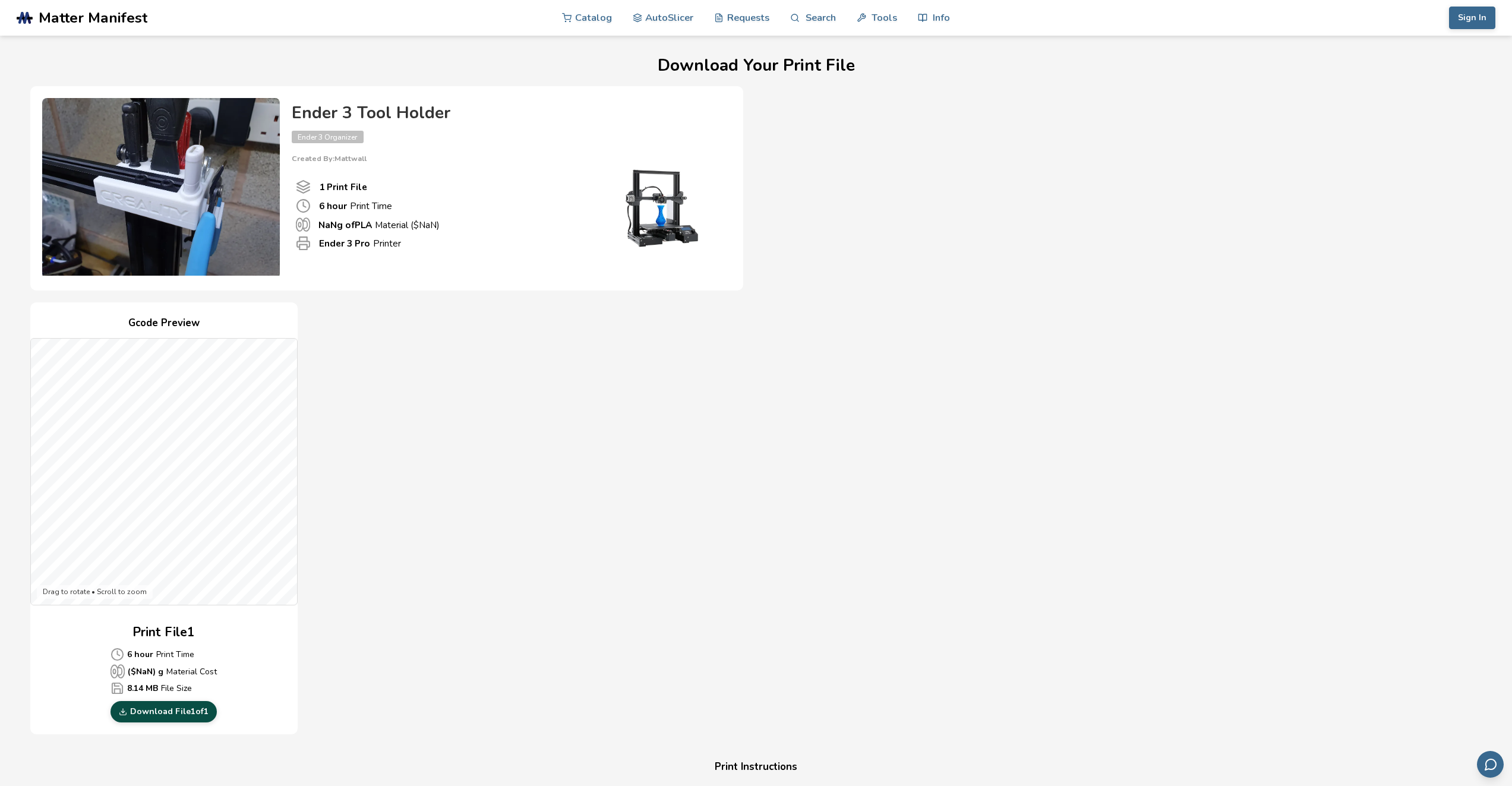
click at [190, 720] on link "Download File 1 of 1" at bounding box center [164, 712] width 107 height 22
click at [204, 191] on img at bounding box center [161, 187] width 237 height 179
